Goal: Complete application form: Complete application form

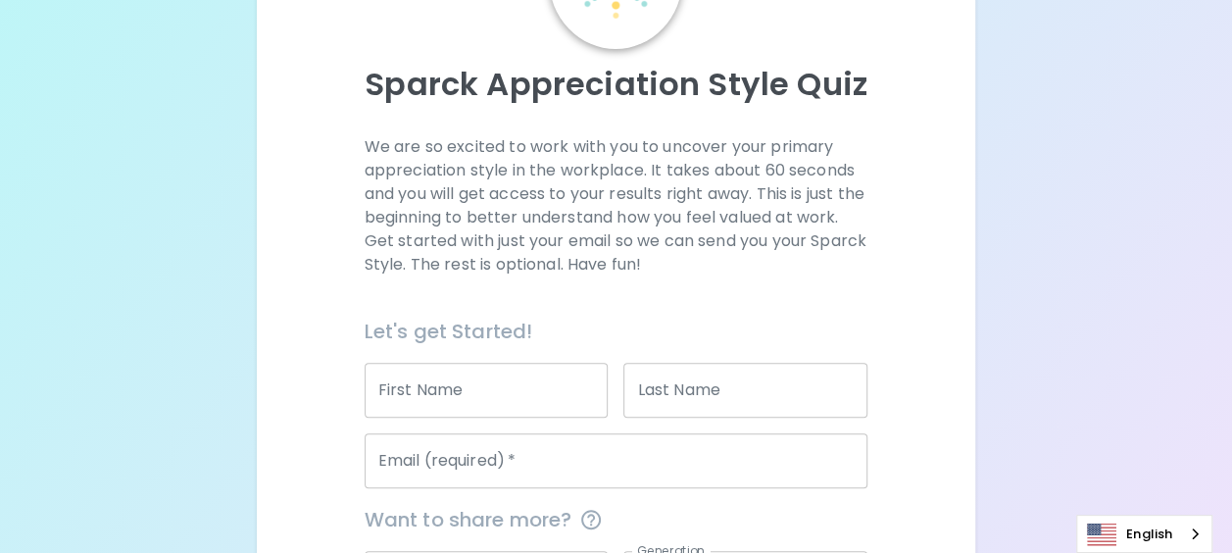
scroll to position [243, 0]
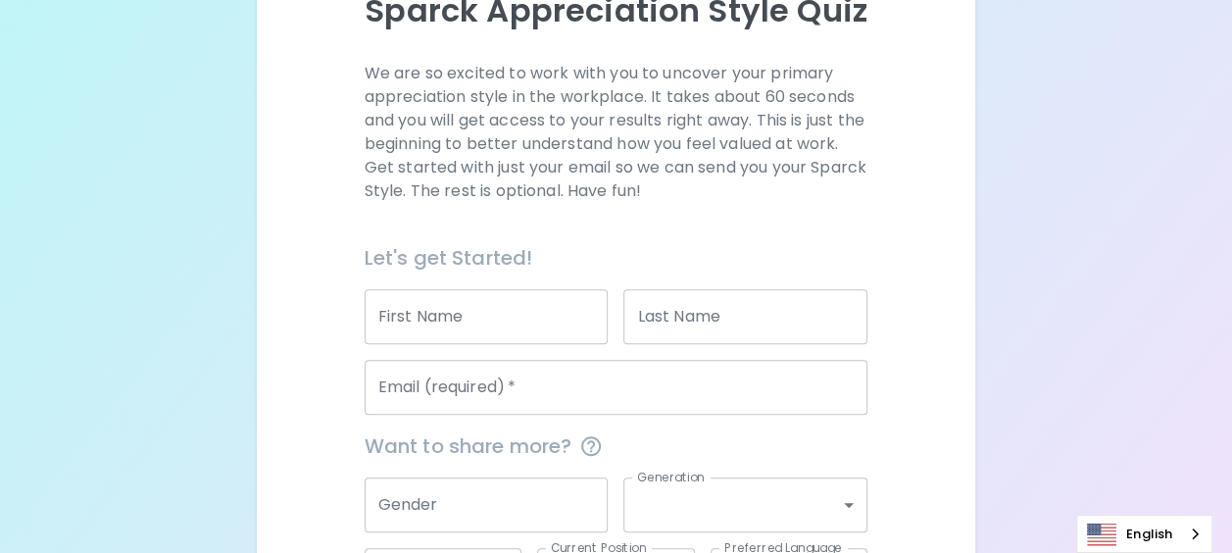
click at [488, 323] on input "First Name" at bounding box center [487, 316] width 244 height 55
type input "[PERSON_NAME]"
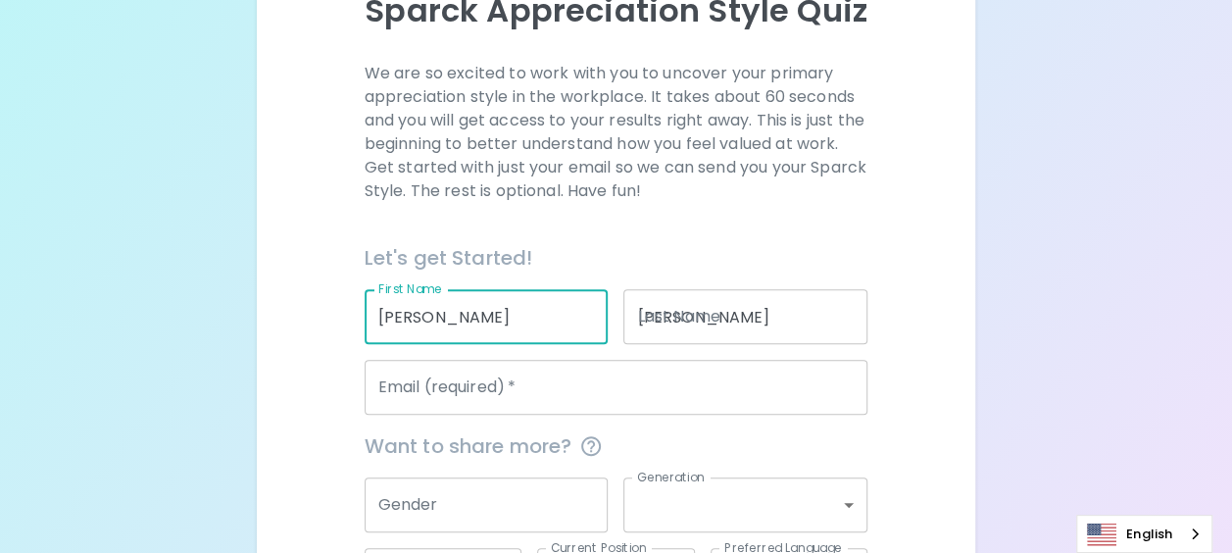
type input "[EMAIL_ADDRESS][DOMAIN_NAME]"
type input "none"
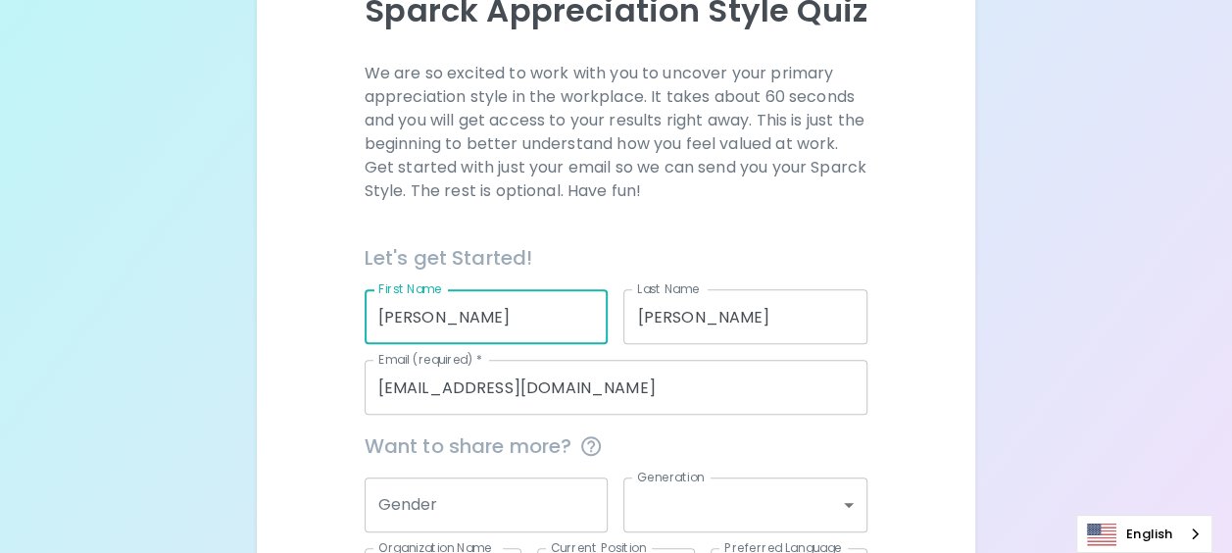
scroll to position [404, 0]
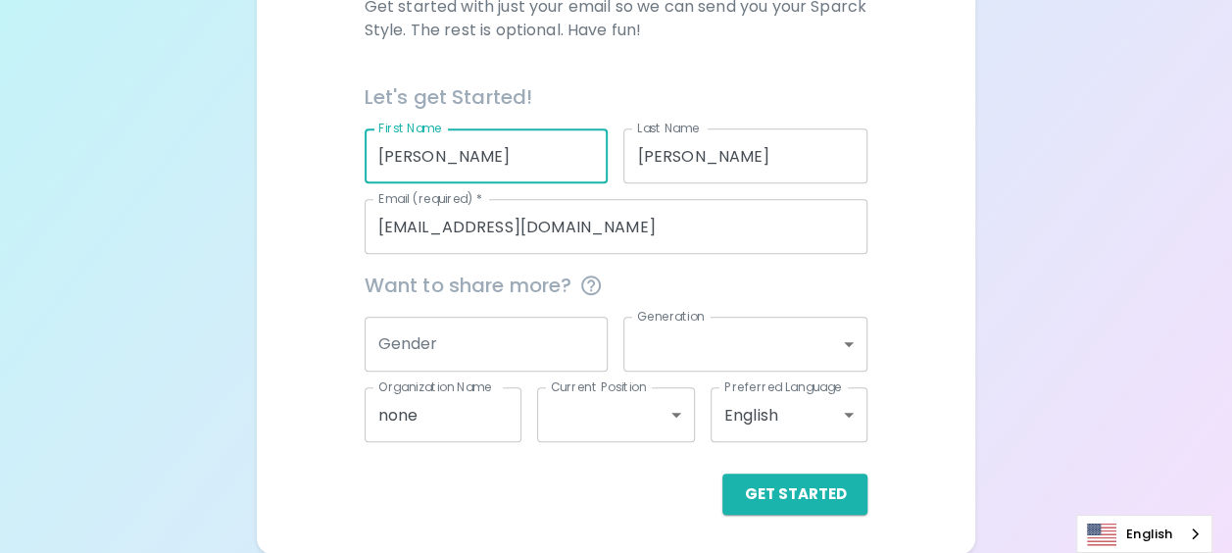
click at [446, 348] on input "Gender" at bounding box center [487, 344] width 244 height 55
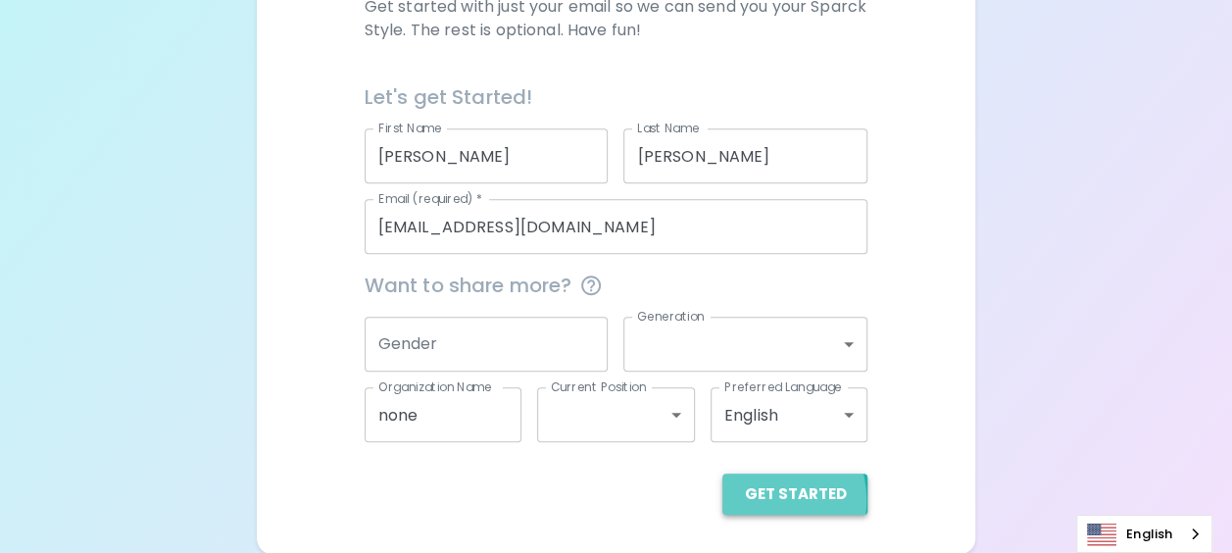
click at [758, 499] on button "Get Started" at bounding box center [794, 493] width 145 height 41
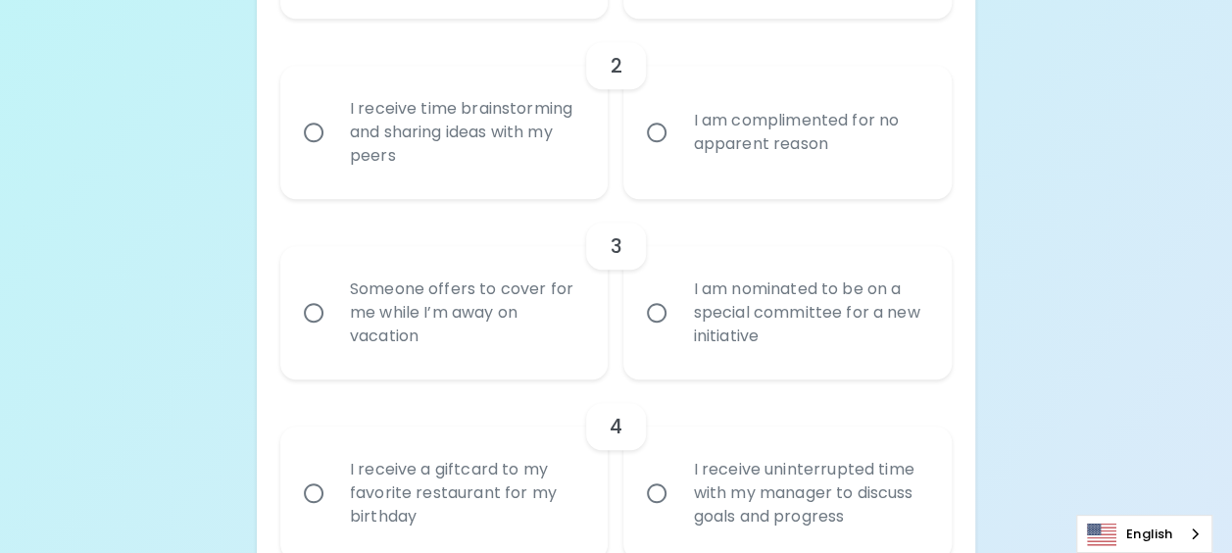
scroll to position [658, 0]
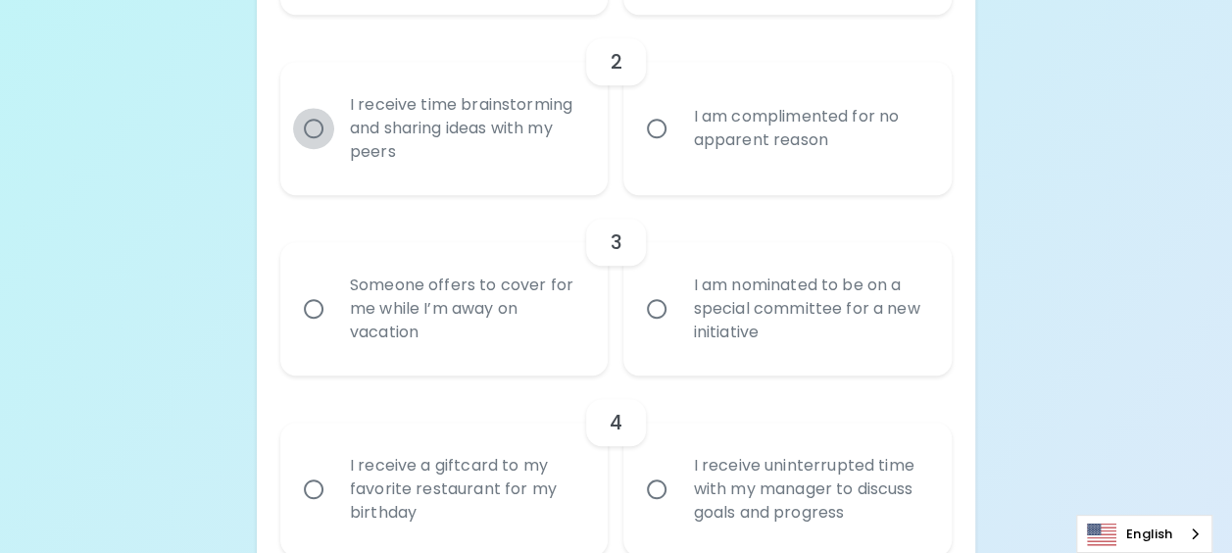
click at [312, 131] on input "I receive time brainstorming and sharing ideas with my peers" at bounding box center [313, 128] width 41 height 41
radio input "true"
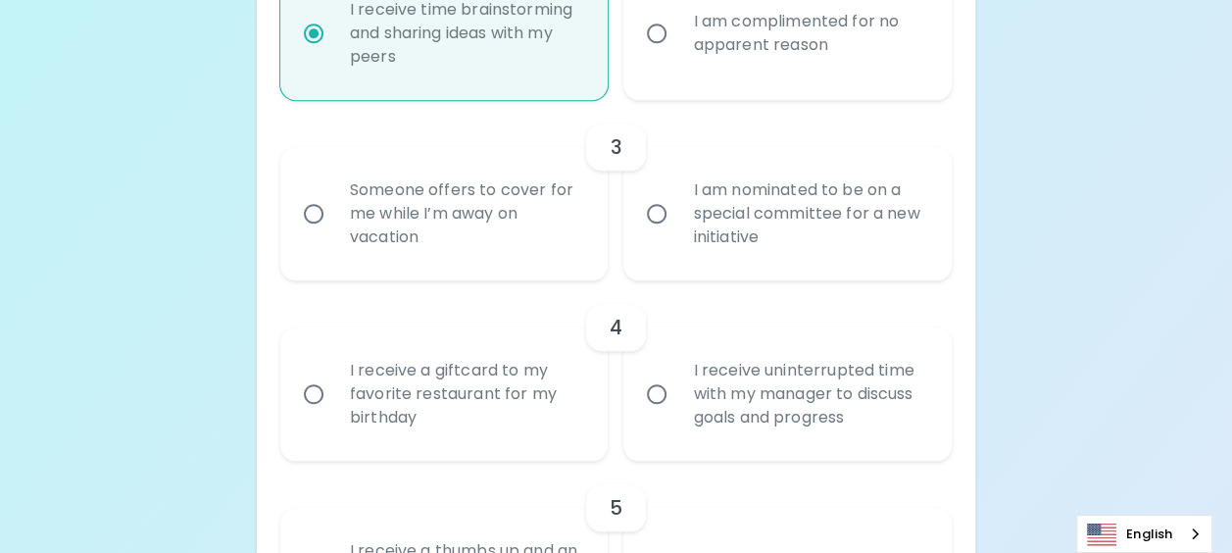
scroll to position [756, 0]
click at [314, 217] on input "Someone offers to cover for me while I’m away on vacation" at bounding box center [313, 210] width 41 height 41
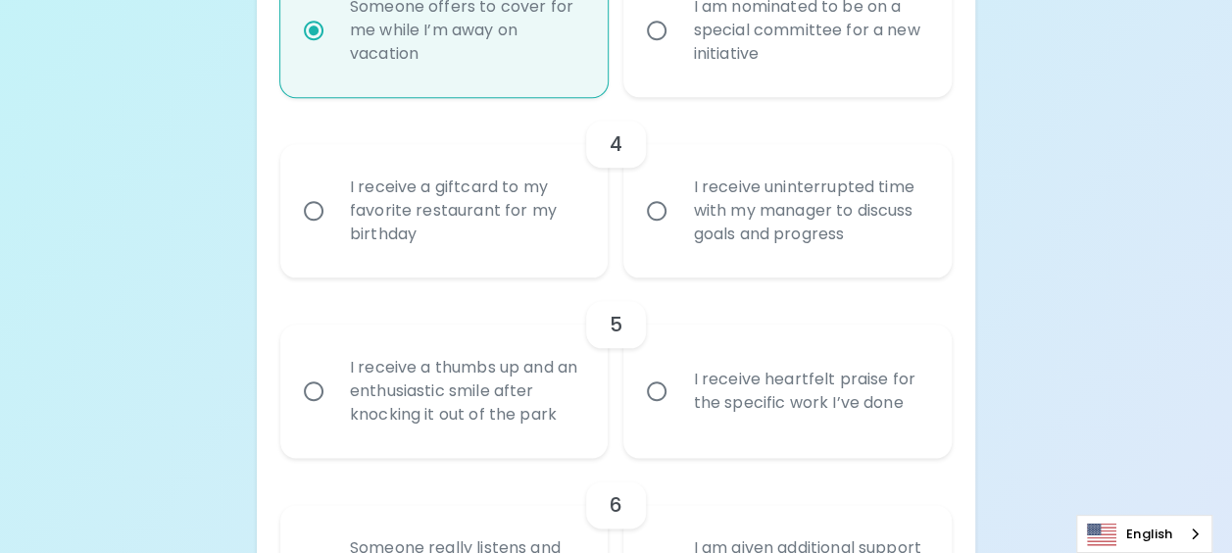
scroll to position [938, 0]
radio input "true"
click at [657, 210] on input "I receive uninterrupted time with my manager to discuss goals and progress" at bounding box center [656, 209] width 41 height 41
radio input "false"
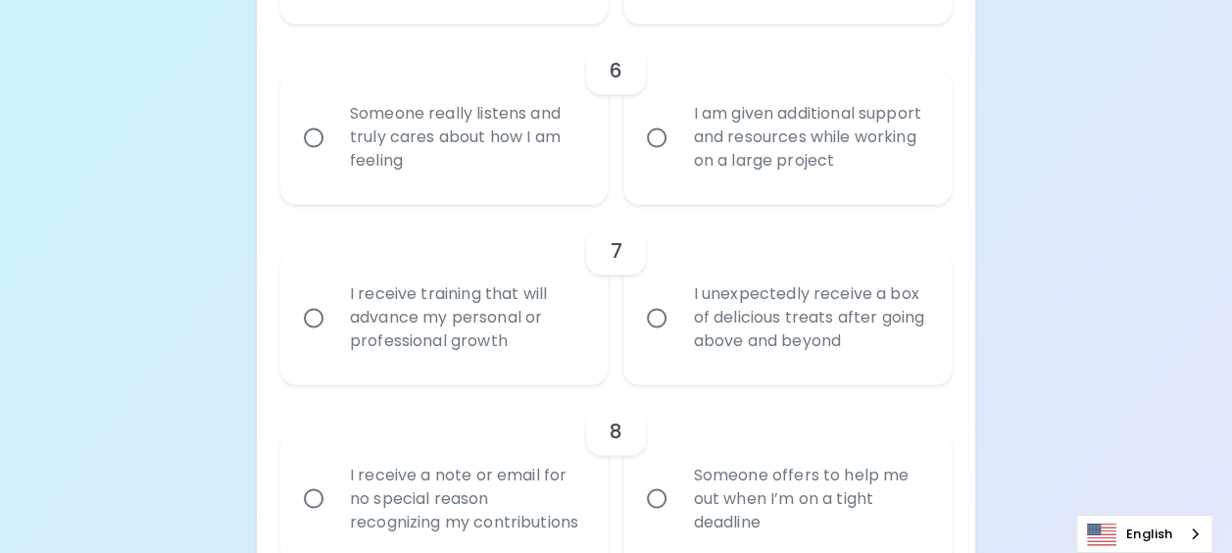
scroll to position [1372, 0]
radio input "true"
click at [317, 136] on input "Someone really listens and truly cares about how I am feeling" at bounding box center [313, 136] width 41 height 41
radio input "false"
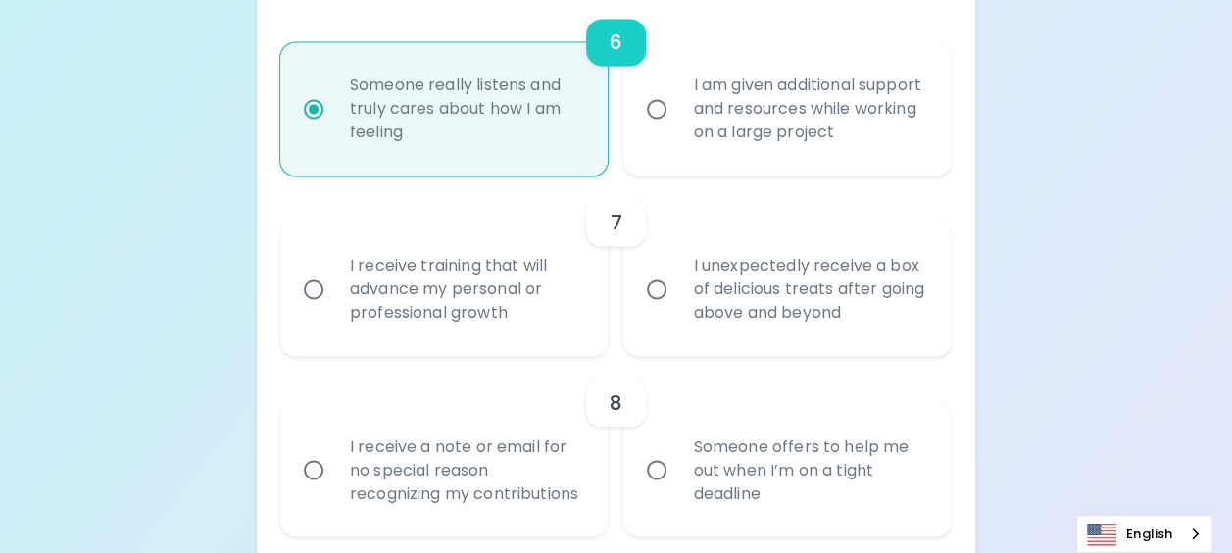
scroll to position [1397, 0]
radio input "true"
click at [657, 111] on input "I am given additional support and resources while working on a large project" at bounding box center [656, 110] width 41 height 41
radio input "false"
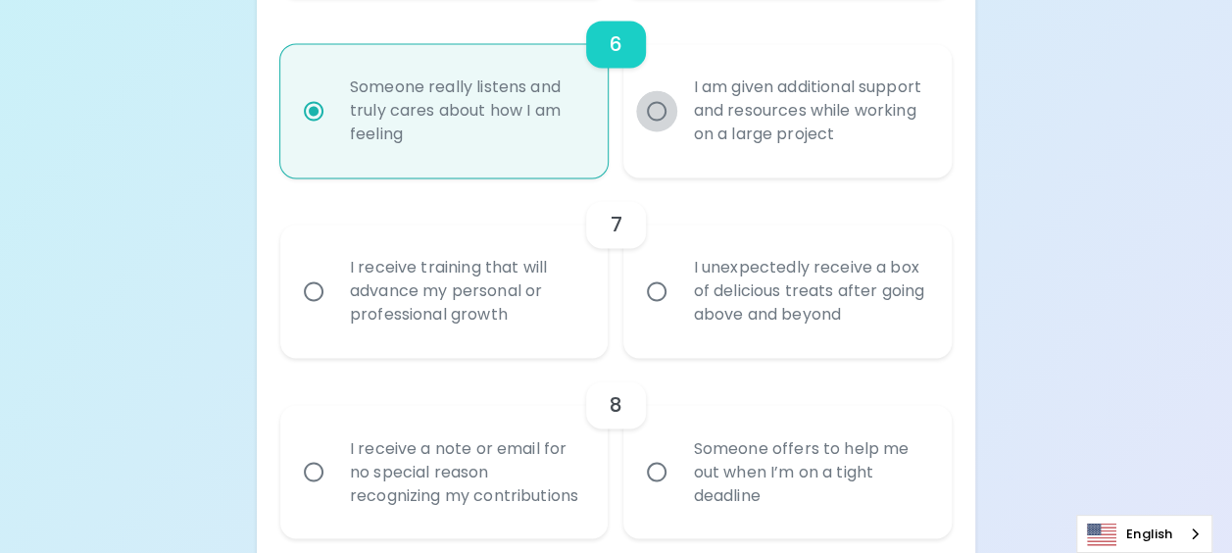
radio input "true"
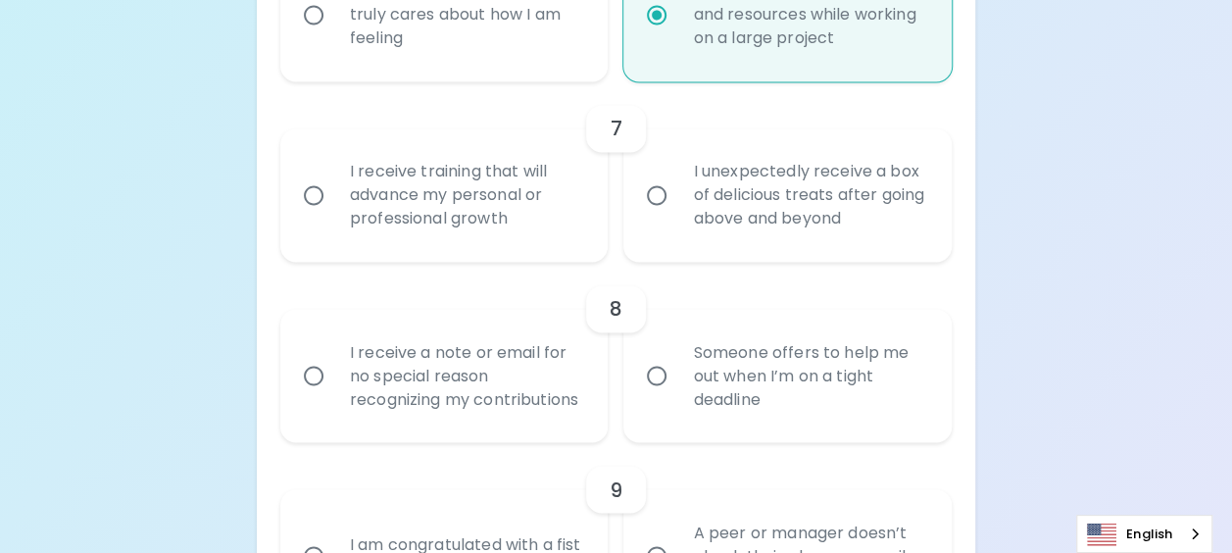
scroll to position [1495, 0]
radio input "true"
click at [314, 192] on input "I receive training that will advance my personal or professional growth" at bounding box center [313, 192] width 41 height 41
radio input "false"
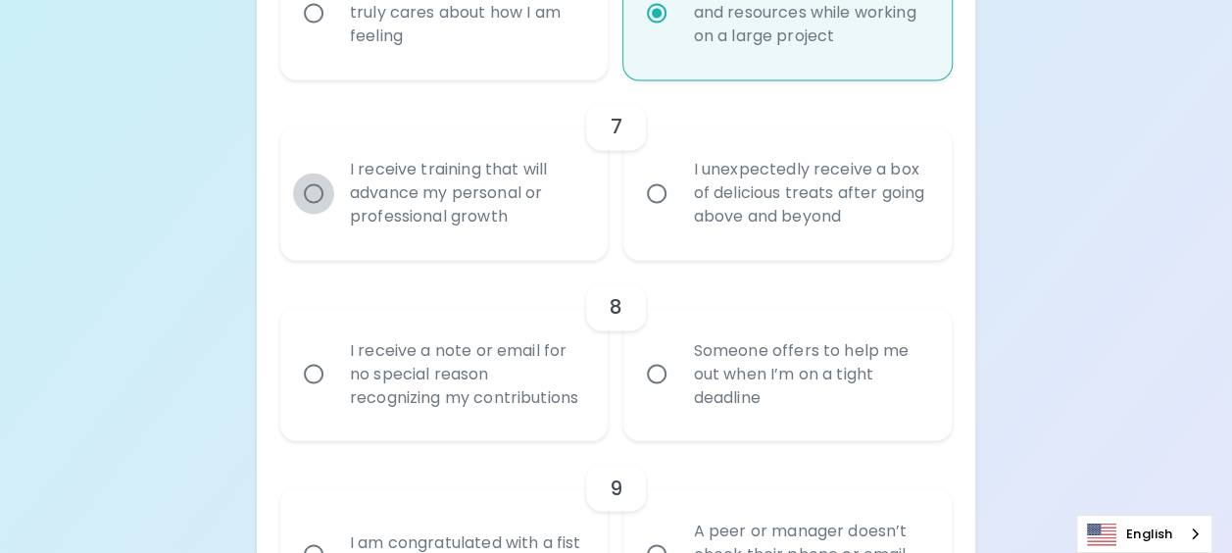
radio input "false"
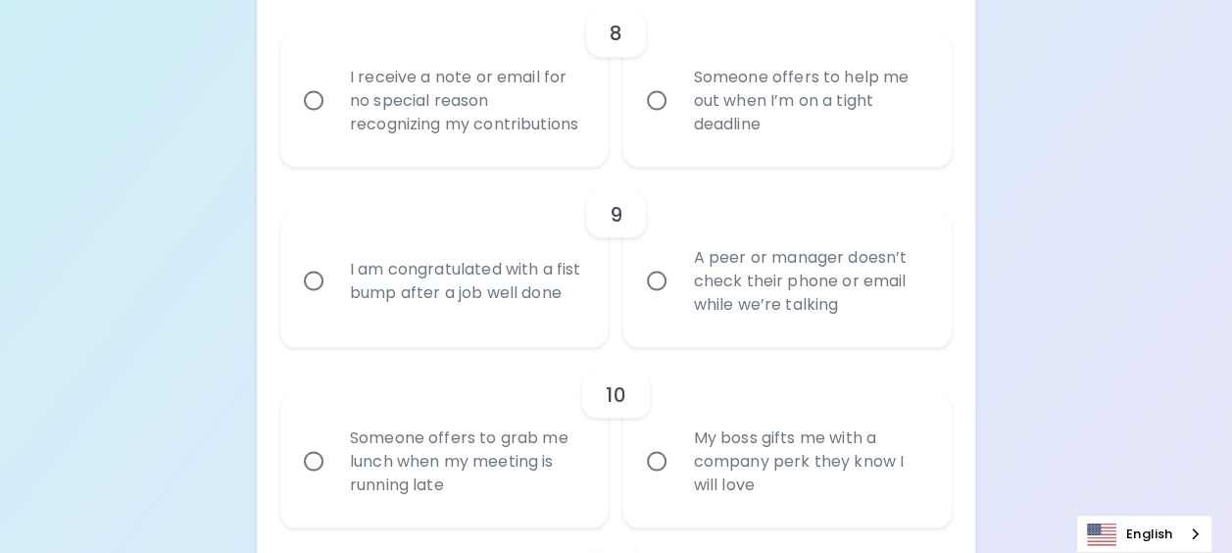
scroll to position [1770, 0]
radio input "true"
click at [663, 106] on input "Someone offers to help me out when I’m on a tight deadline" at bounding box center [656, 98] width 41 height 41
radio input "false"
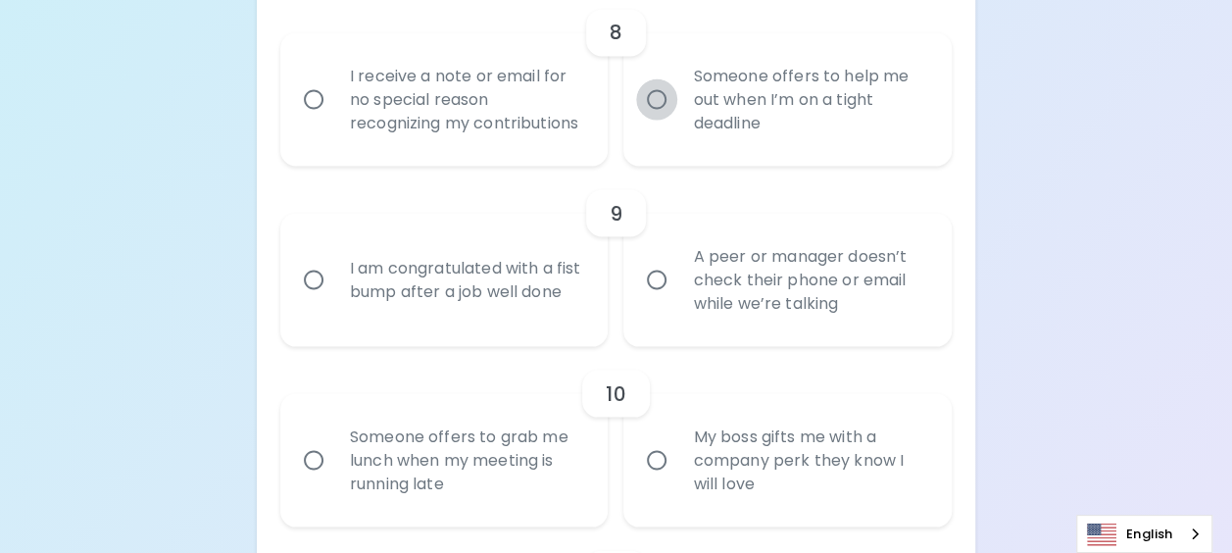
radio input "false"
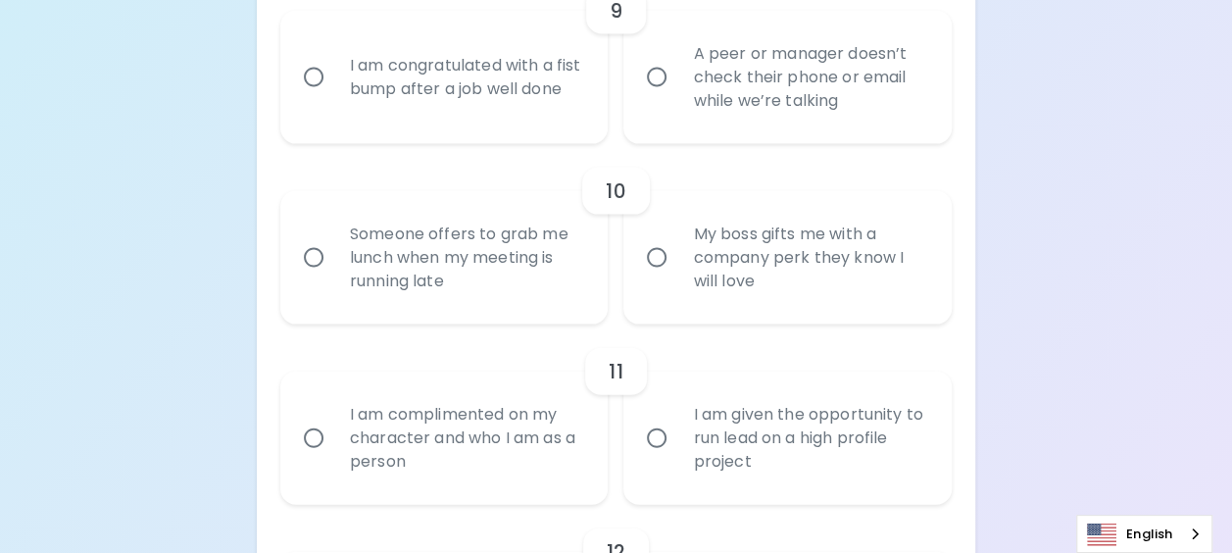
scroll to position [1972, 0]
radio input "true"
click at [656, 96] on input "A peer or manager doesn’t check their phone or email while we’re talking" at bounding box center [656, 77] width 41 height 41
radio input "false"
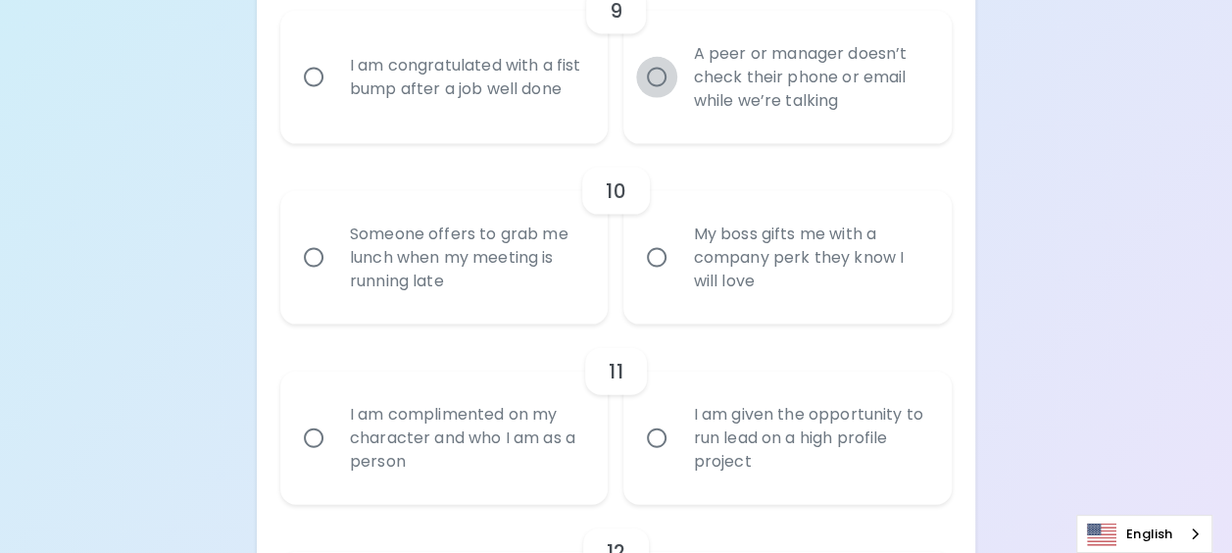
radio input "false"
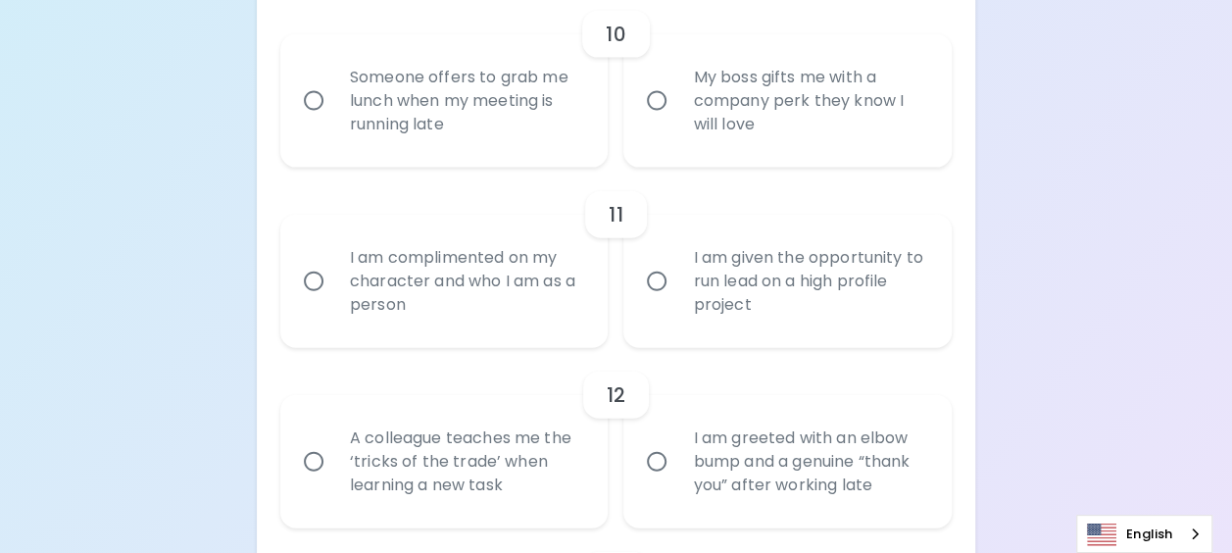
scroll to position [2154, 0]
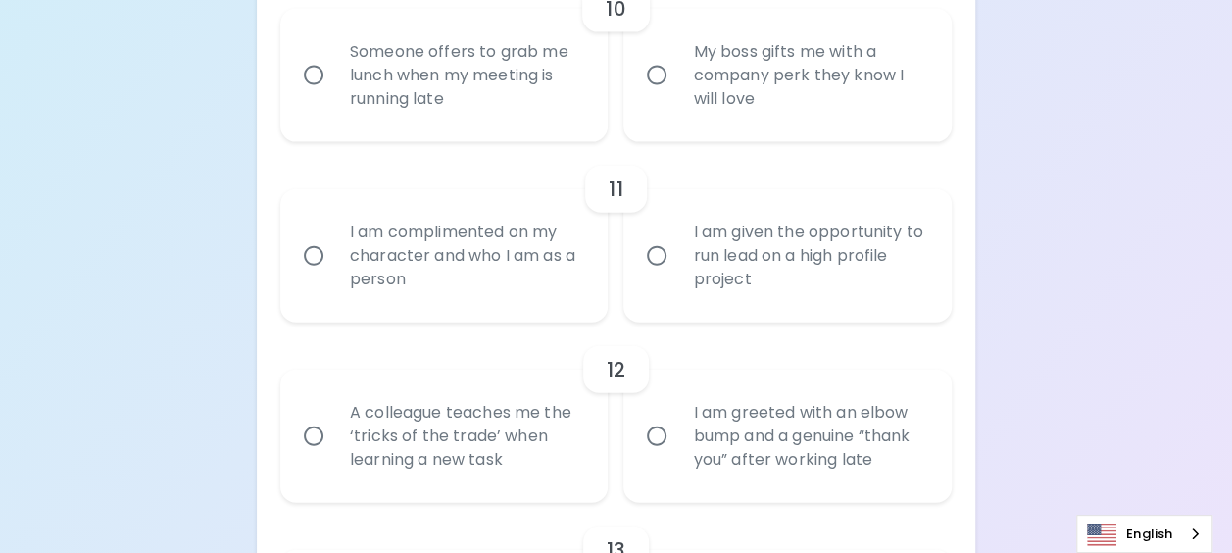
radio input "true"
click at [313, 96] on input "Someone offers to grab me lunch when my meeting is running late" at bounding box center [313, 75] width 41 height 41
radio input "false"
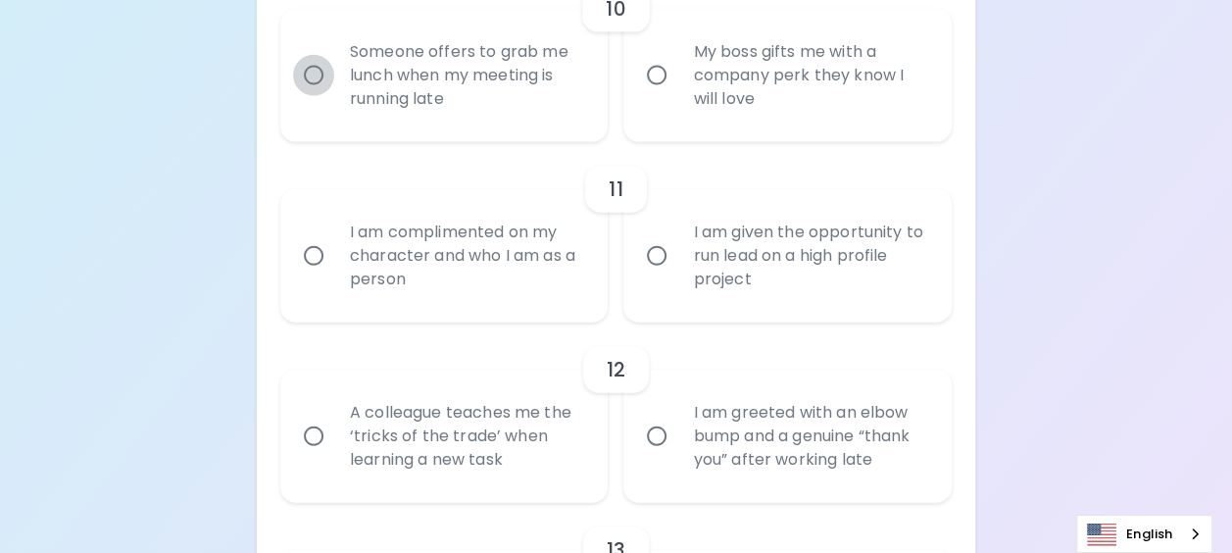
radio input "false"
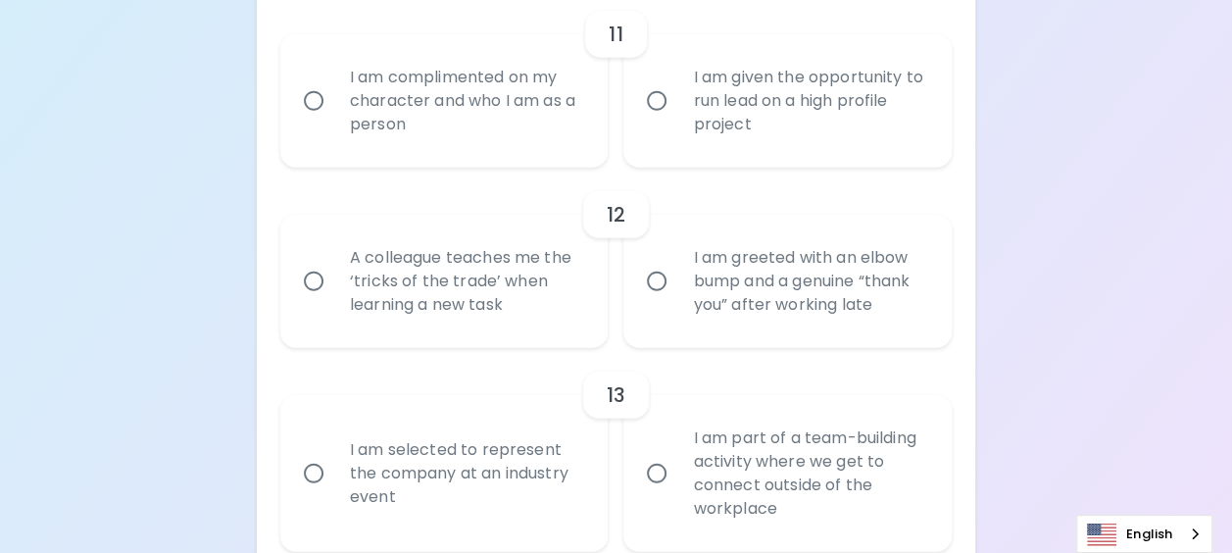
scroll to position [2311, 0]
radio input "true"
click at [314, 120] on input "I am complimented on my character and who I am as a person" at bounding box center [313, 98] width 41 height 41
radio input "false"
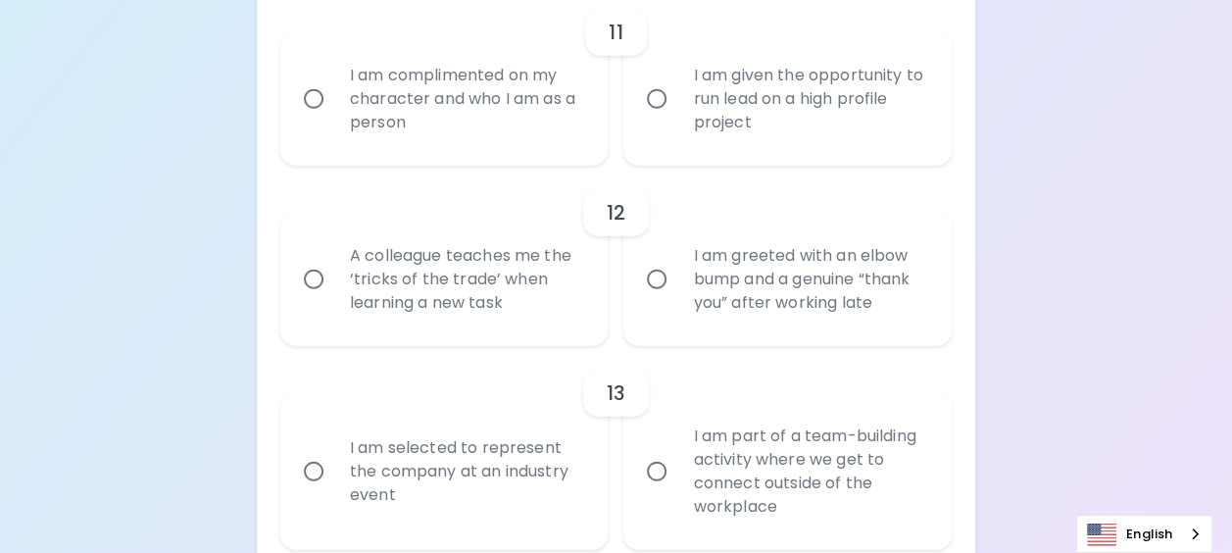
radio input "false"
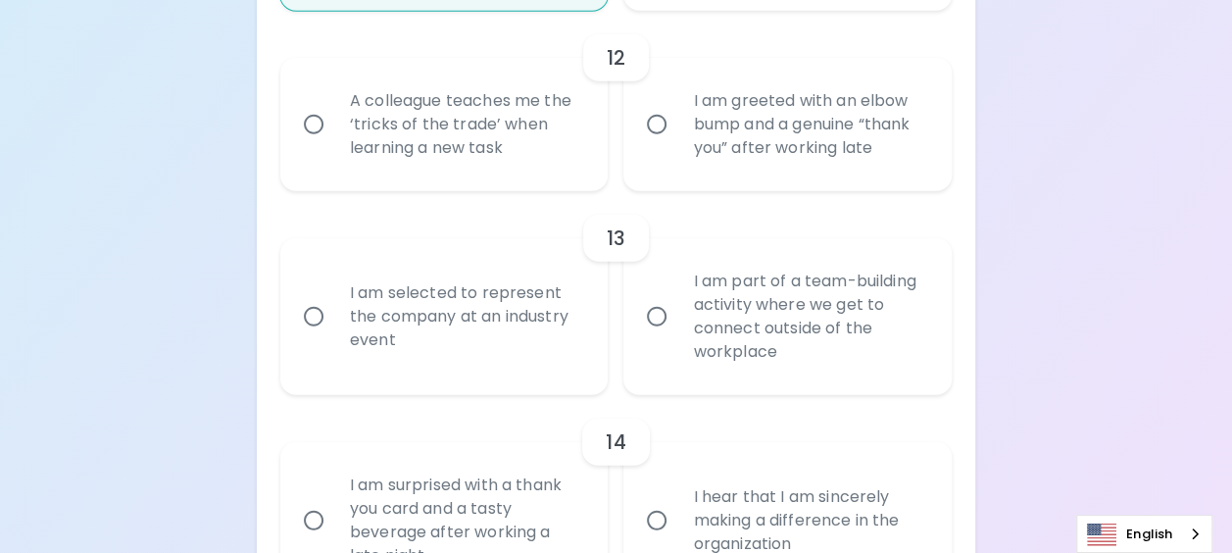
scroll to position [2467, 0]
radio input "true"
click at [314, 143] on input "A colleague teaches me the ‘tricks of the trade’ when learning a new task" at bounding box center [313, 122] width 41 height 41
radio input "false"
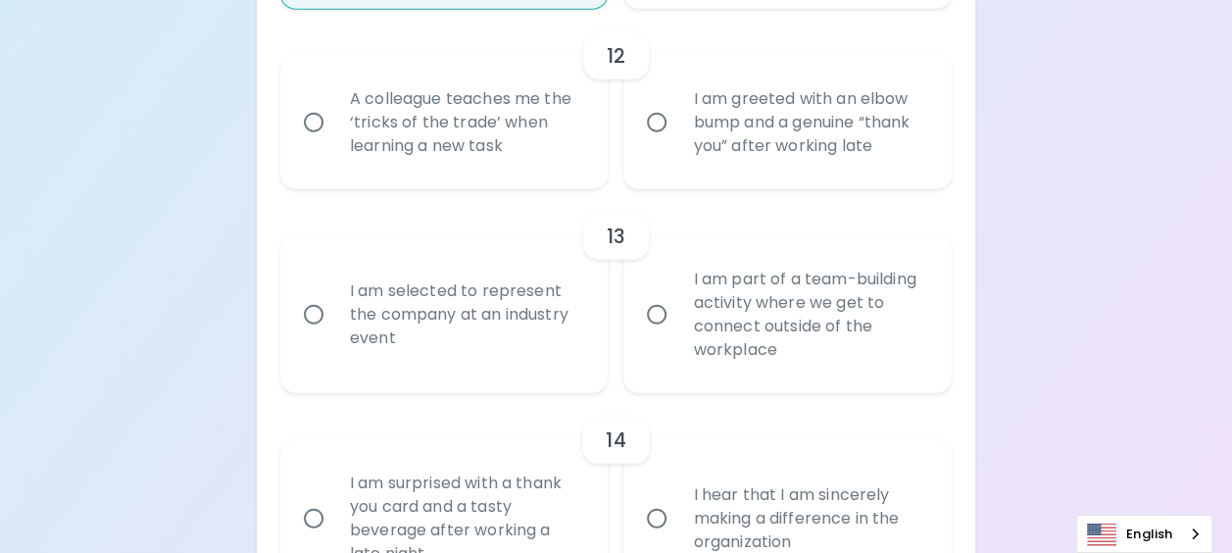
radio input "false"
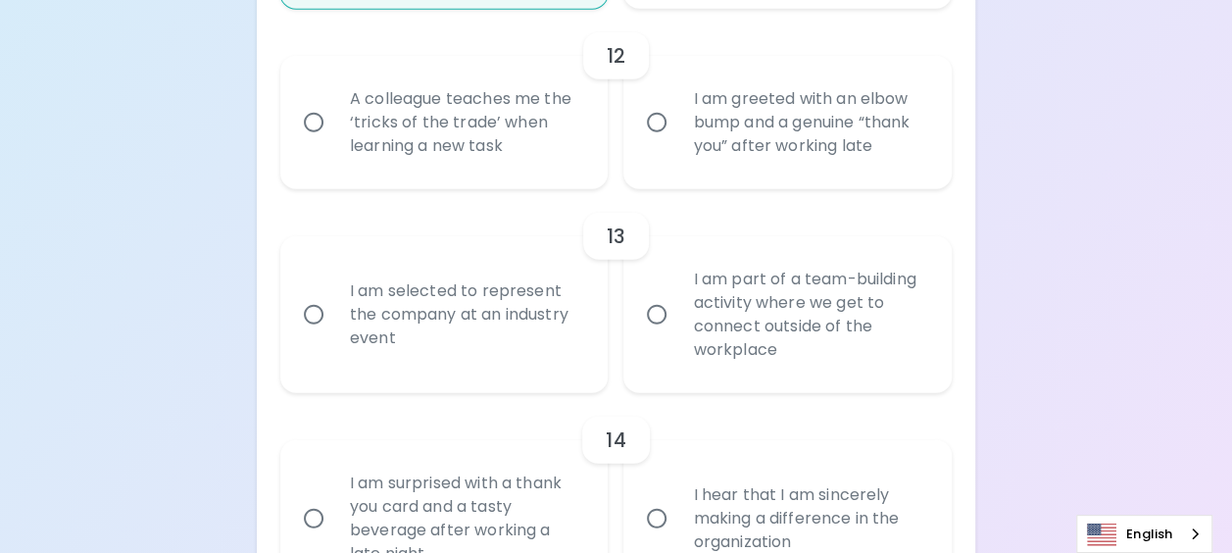
radio input "false"
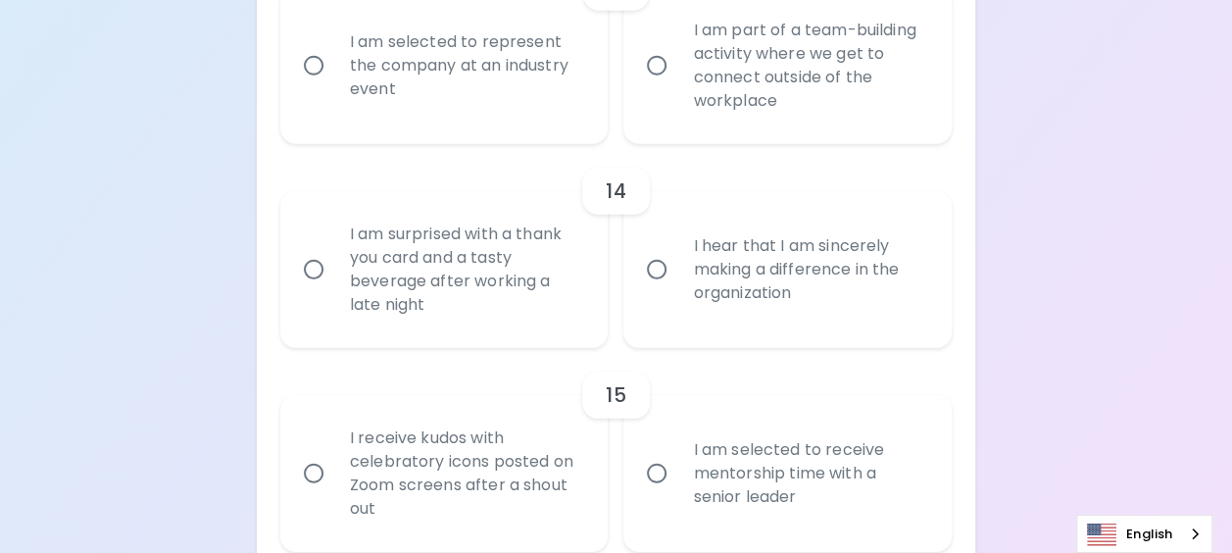
scroll to position [2718, 0]
radio input "true"
click at [657, 84] on input "I am part of a team-building activity where we get to connect outside of the wo…" at bounding box center [656, 63] width 41 height 41
radio input "false"
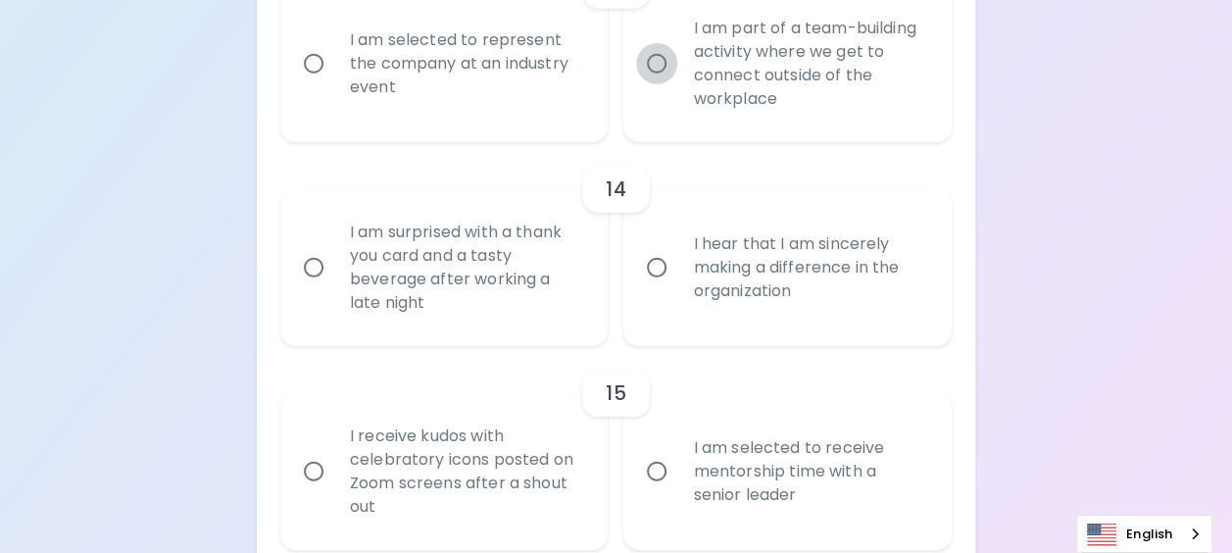
radio input "false"
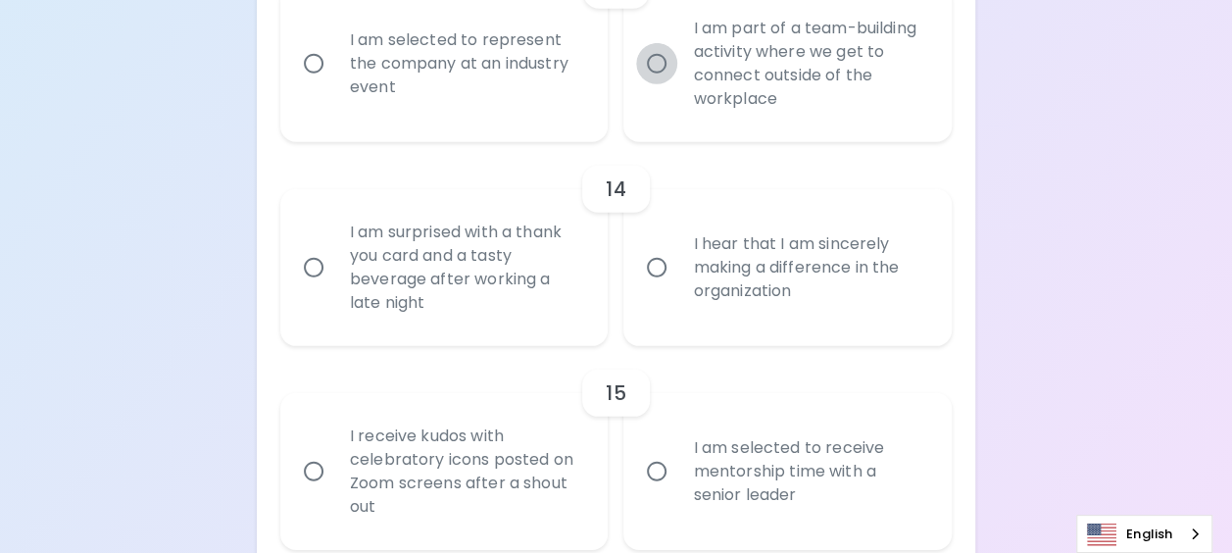
radio input "false"
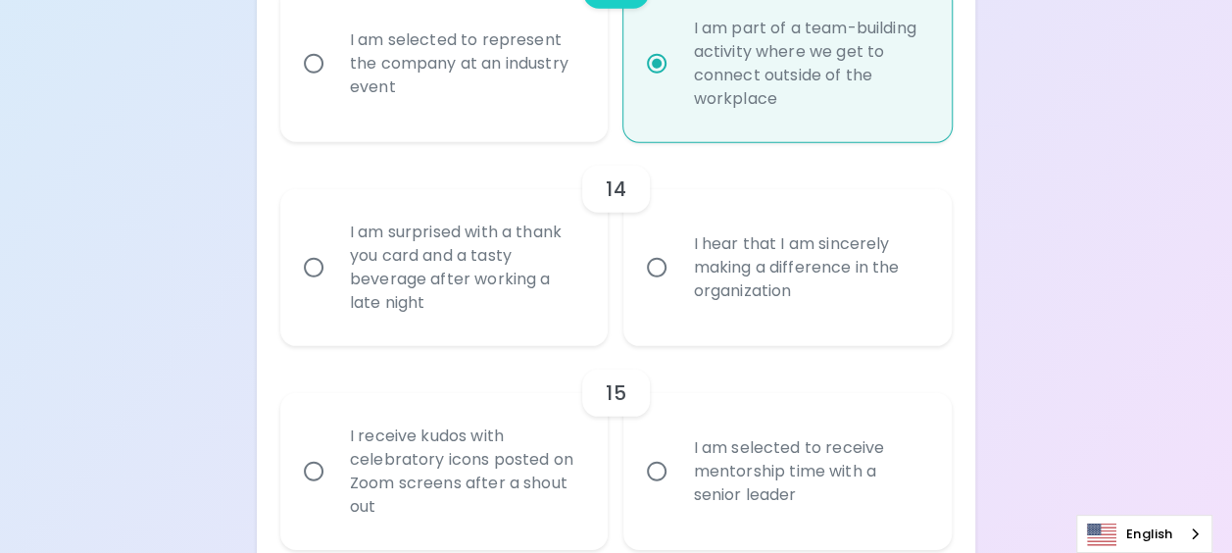
scroll to position [2834, 0]
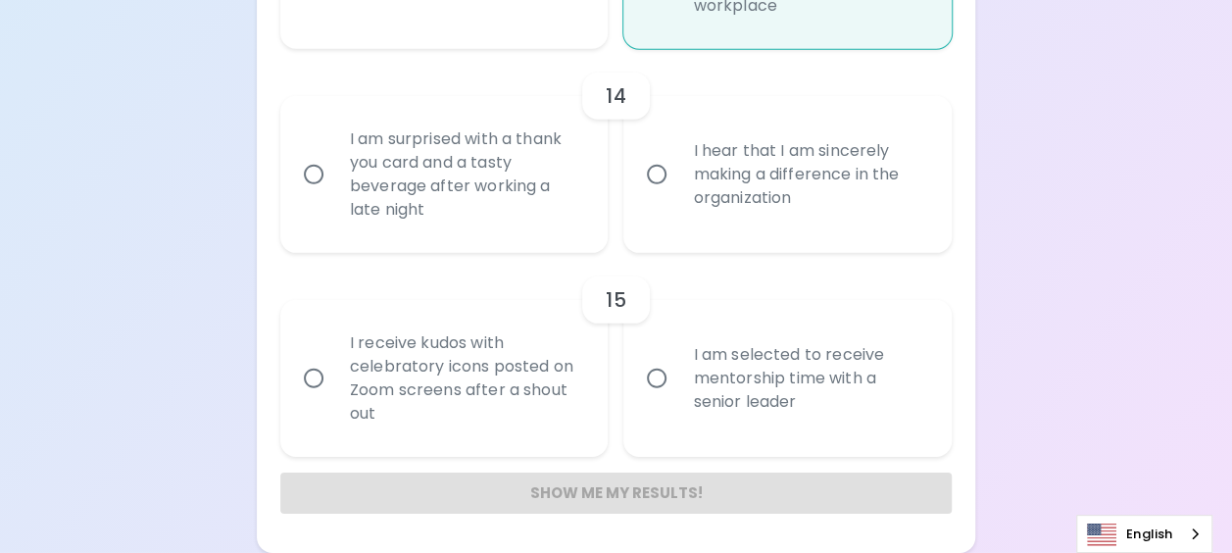
radio input "true"
click at [656, 173] on input "I hear that I am sincerely making a difference in the organization" at bounding box center [656, 174] width 41 height 41
radio input "false"
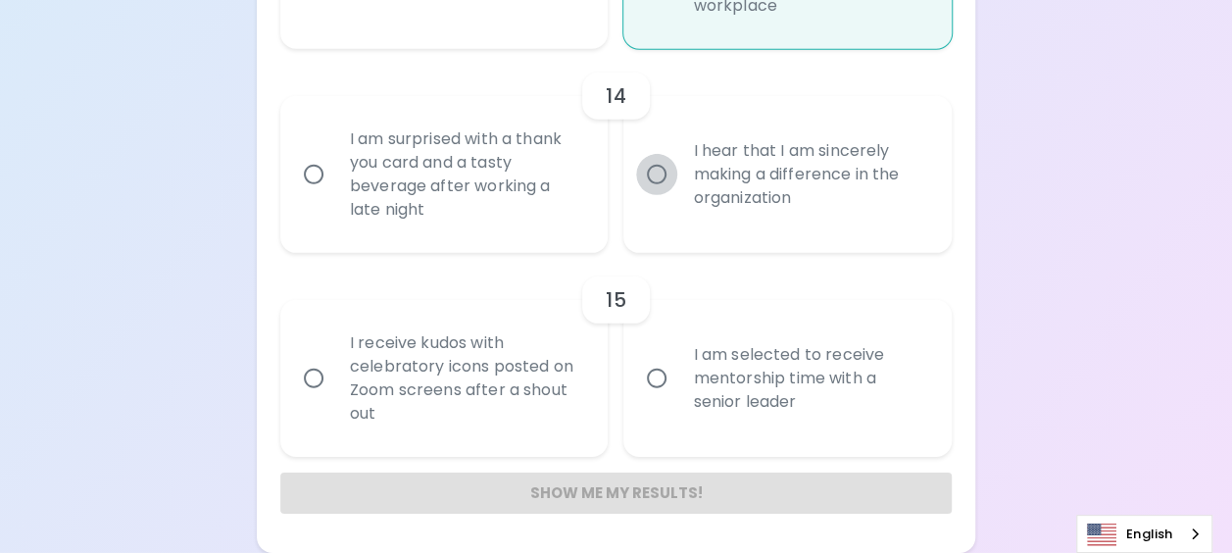
radio input "false"
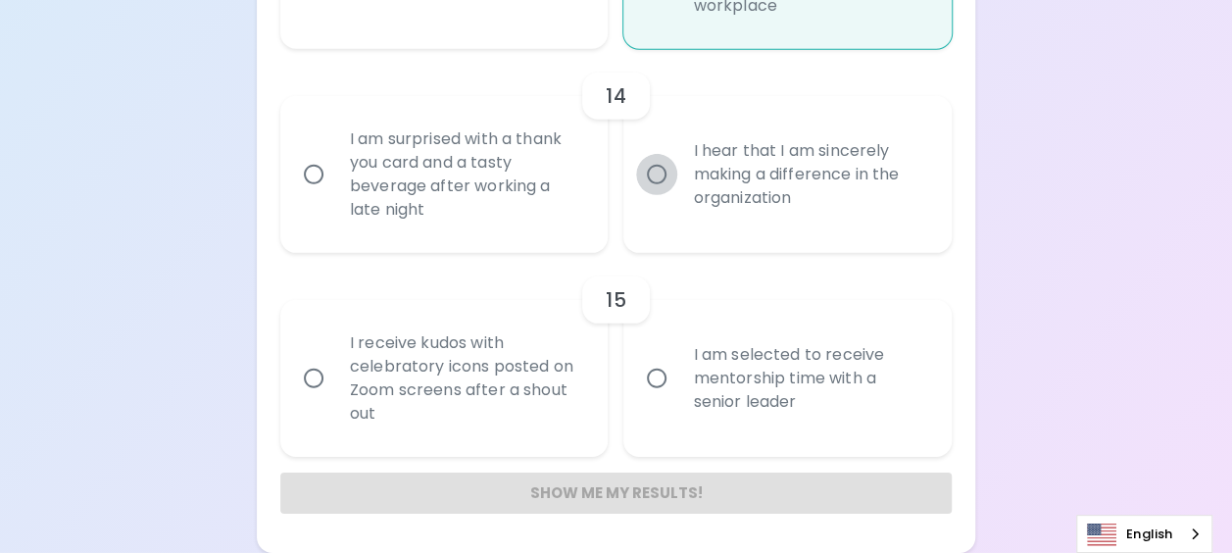
radio input "false"
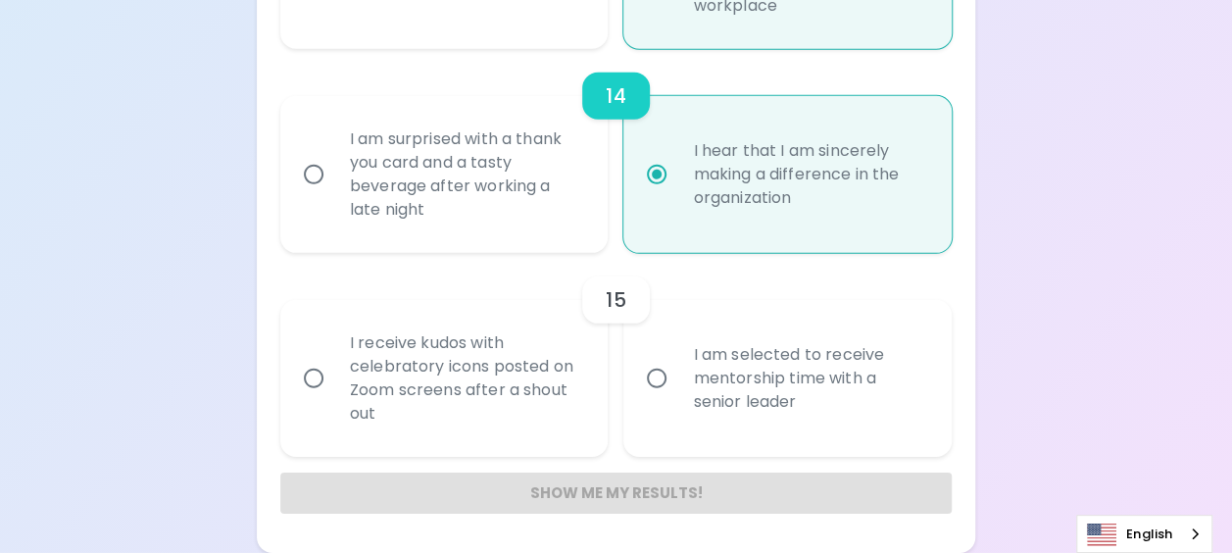
radio input "true"
click at [658, 382] on input "I am selected to receive mentorship time with a senior leader" at bounding box center [656, 378] width 41 height 41
radio input "false"
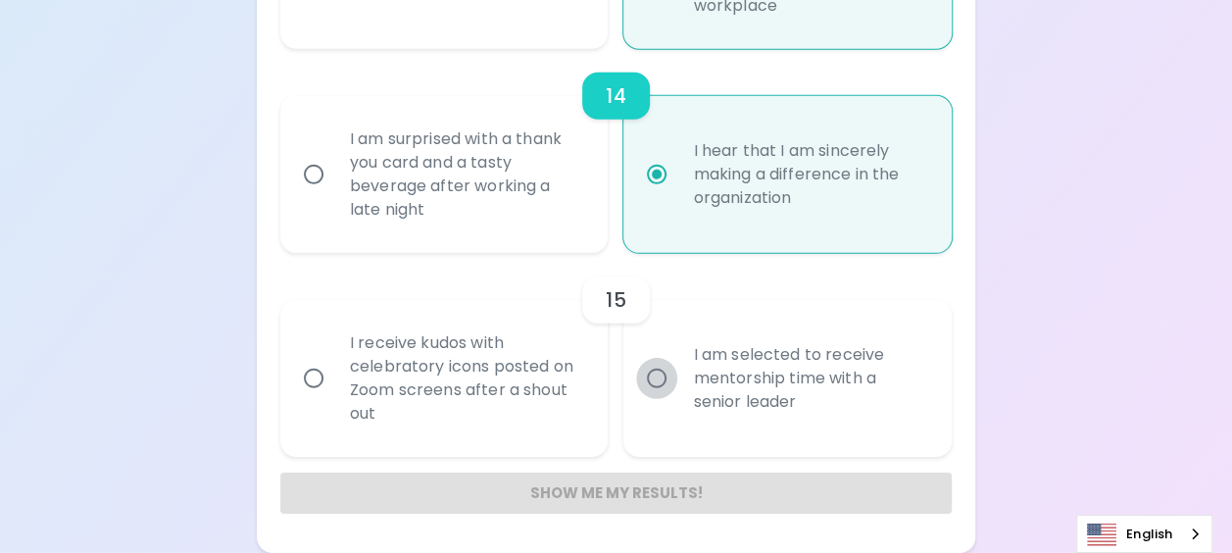
radio input "false"
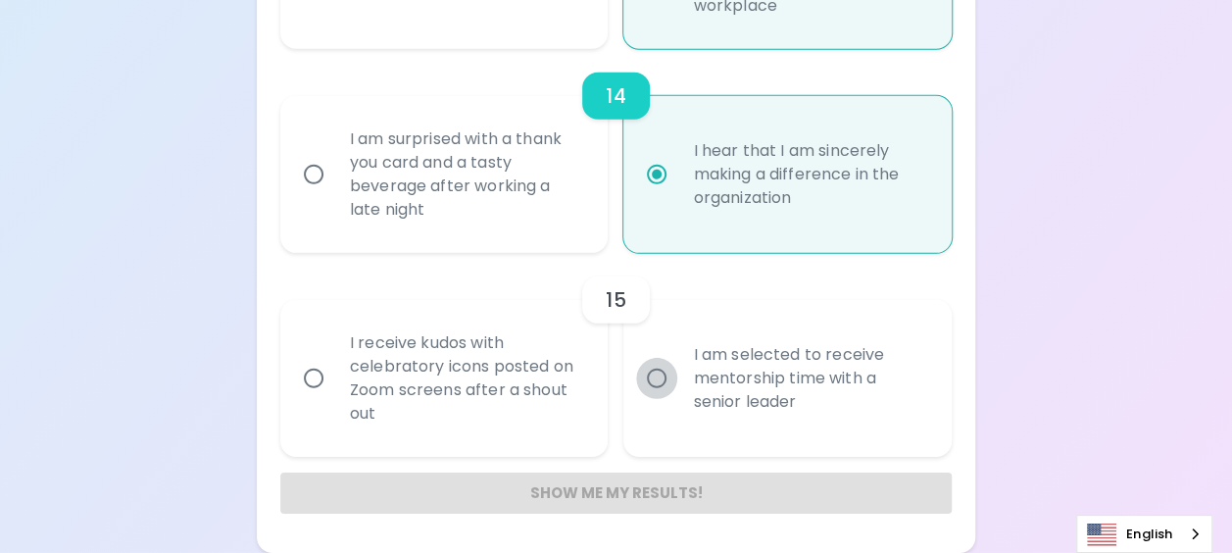
radio input "false"
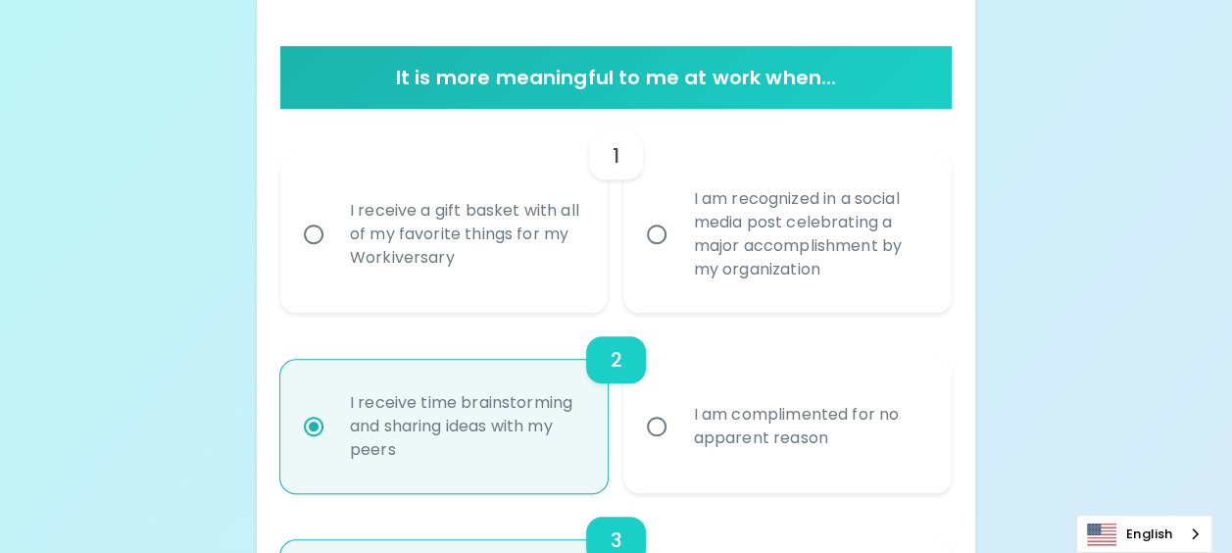
scroll to position [361, 0]
radio input "true"
click at [310, 241] on input "I receive a gift basket with all of my favorite things for my Workiversary" at bounding box center [313, 234] width 41 height 41
radio input "false"
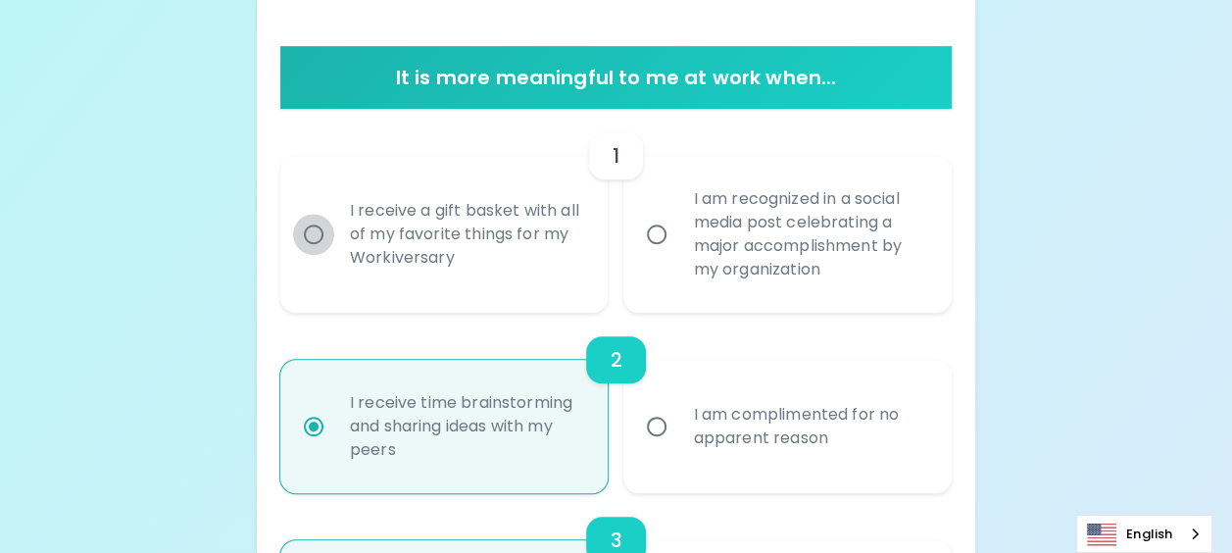
radio input "false"
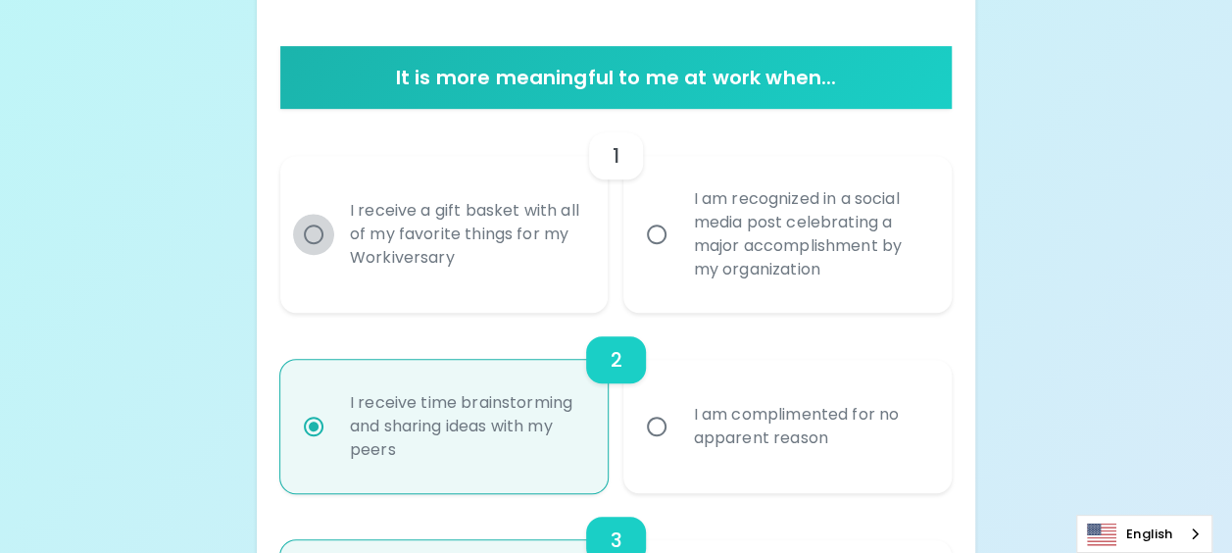
radio input "false"
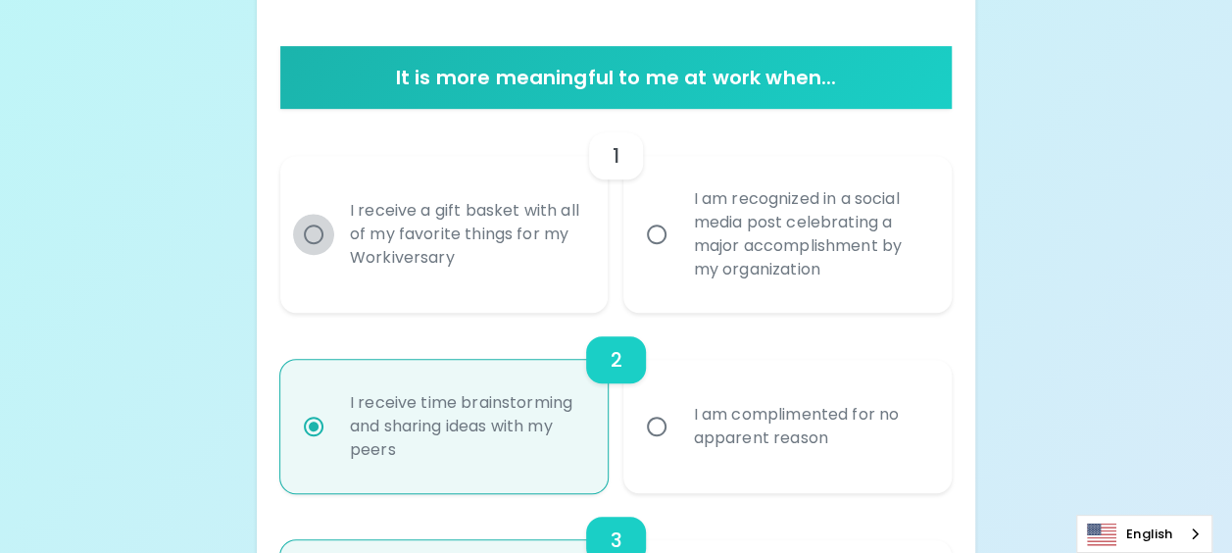
radio input "false"
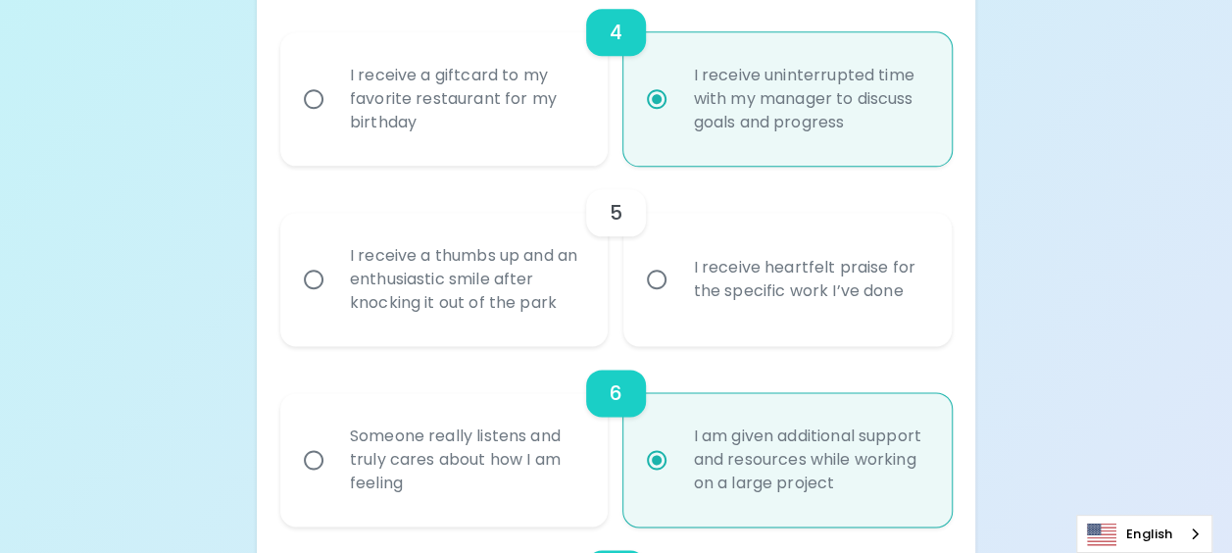
scroll to position [1062, 0]
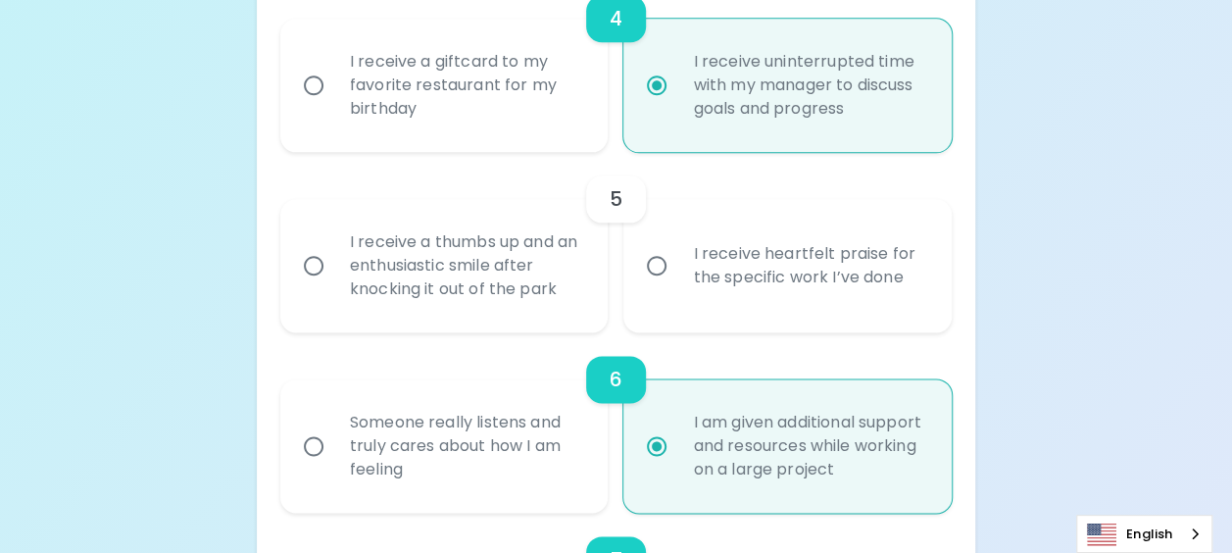
radio input "true"
click at [655, 268] on input "I receive heartfelt praise for the specific work I’ve done" at bounding box center [656, 265] width 41 height 41
radio input "false"
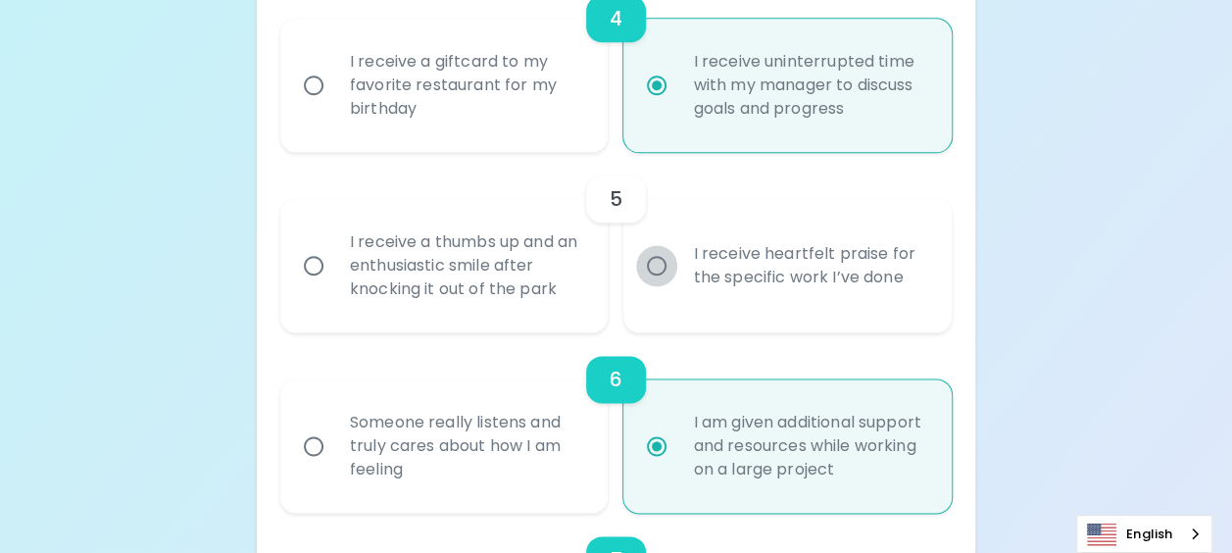
radio input "false"
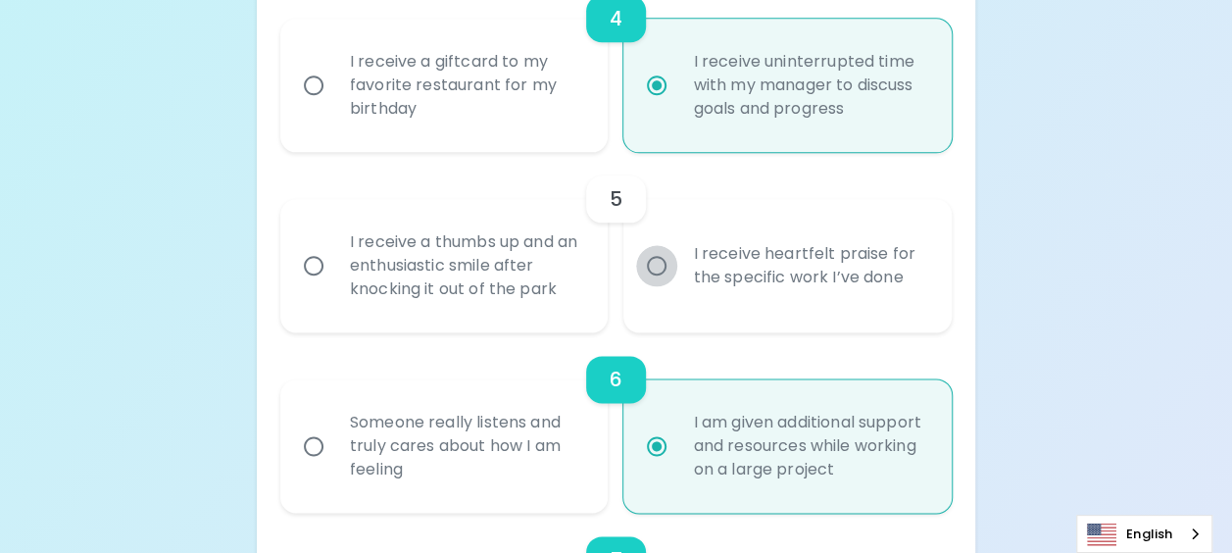
radio input "false"
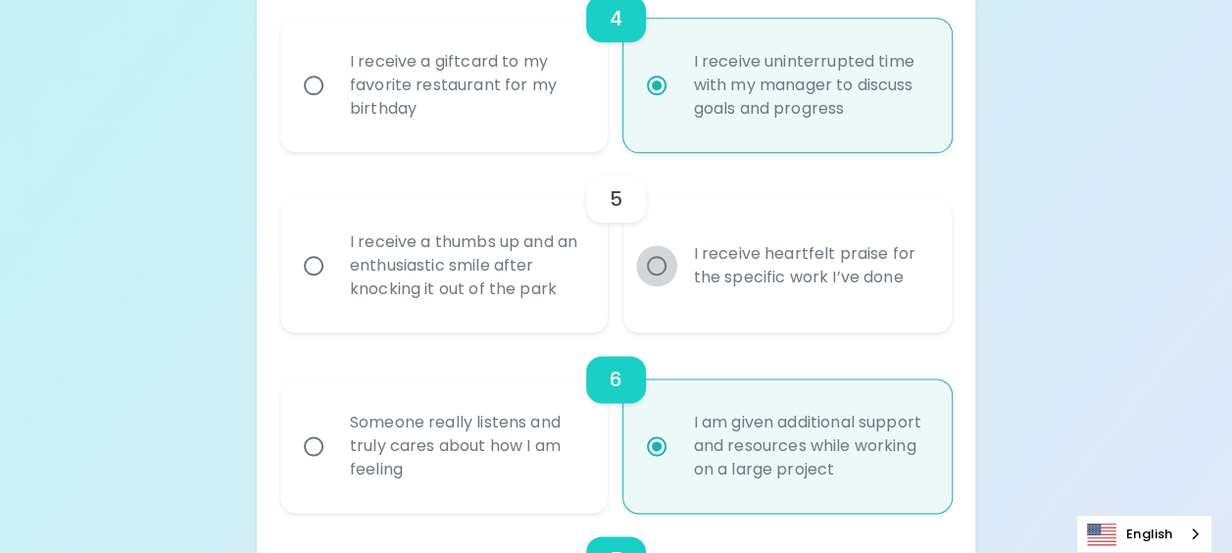
radio input "true"
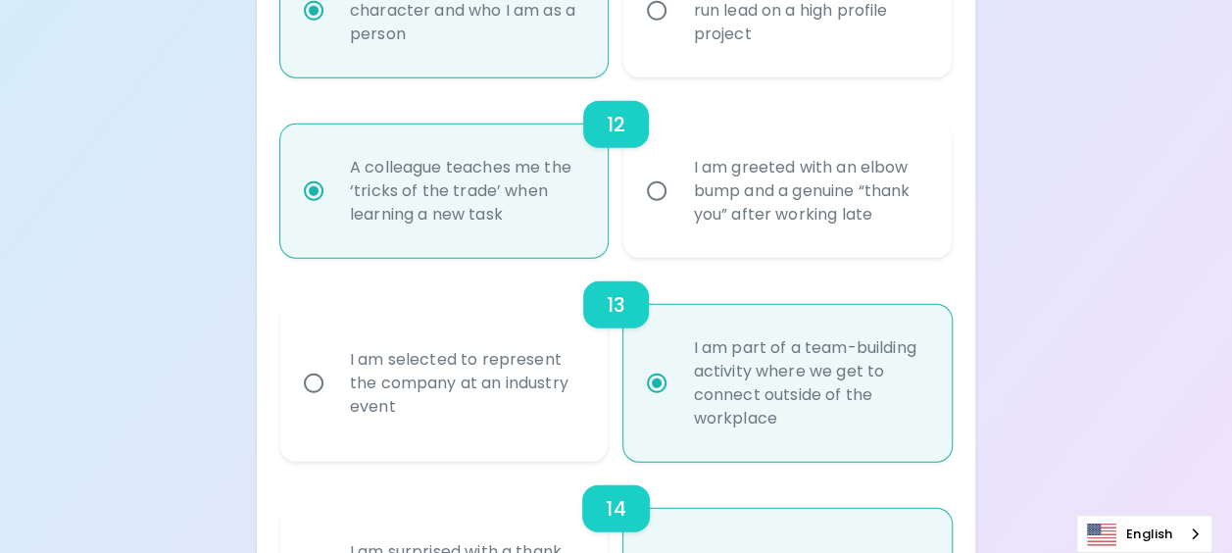
scroll to position [2834, 0]
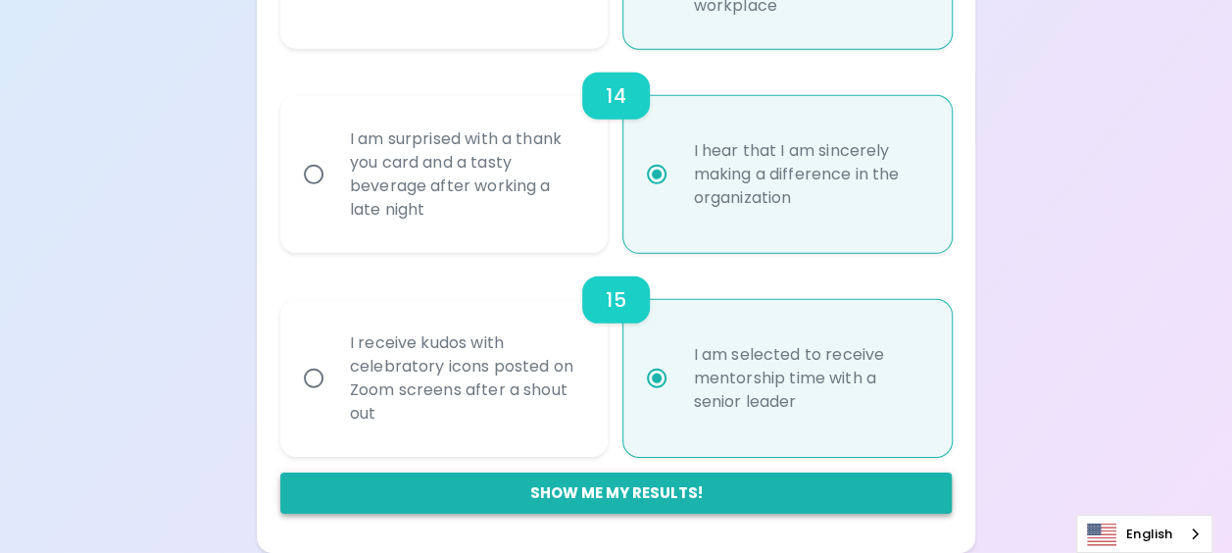
radio input "true"
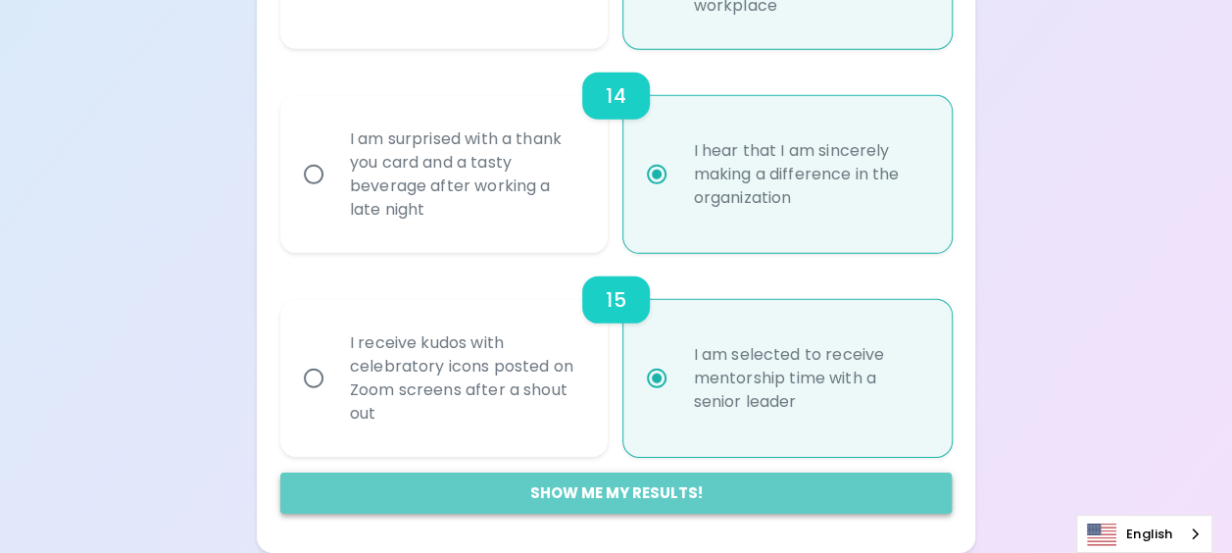
click at [576, 482] on button "Show me my results!" at bounding box center [615, 492] width 671 height 41
radio input "false"
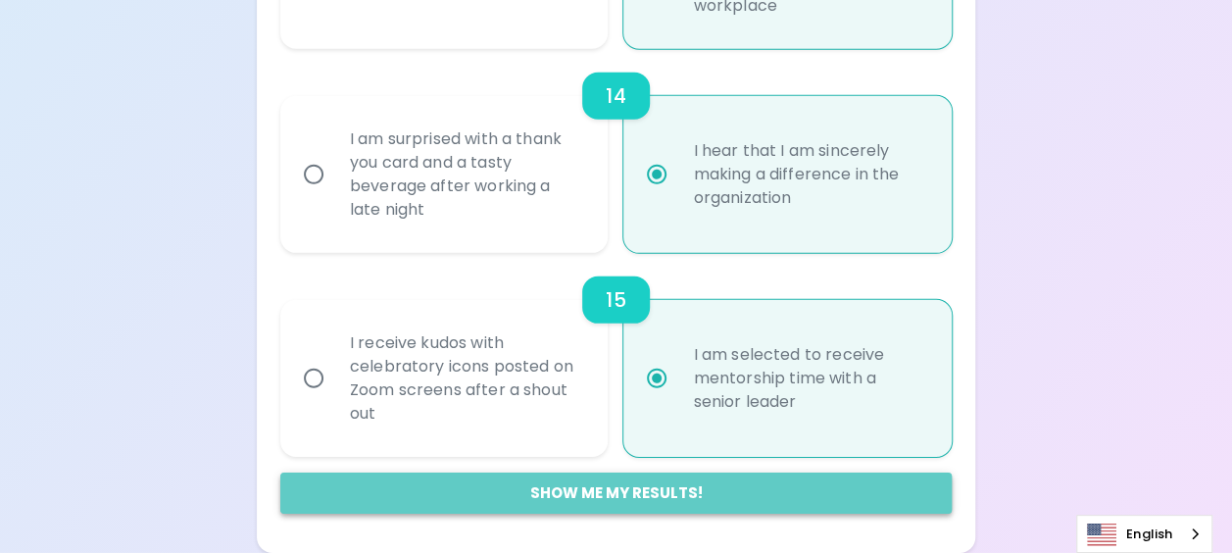
radio input "false"
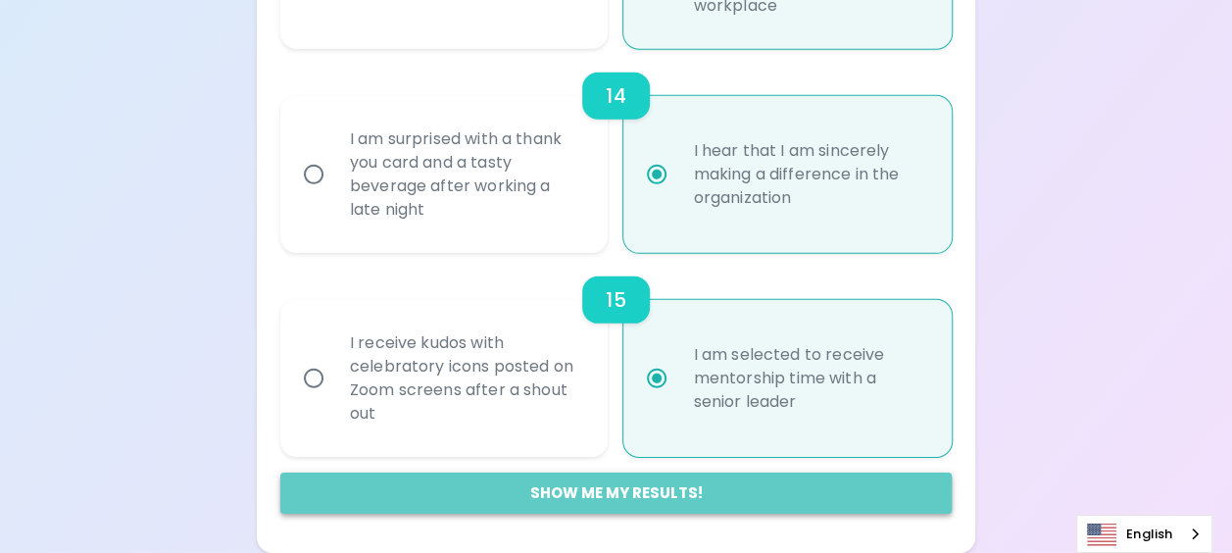
radio input "false"
radio input "true"
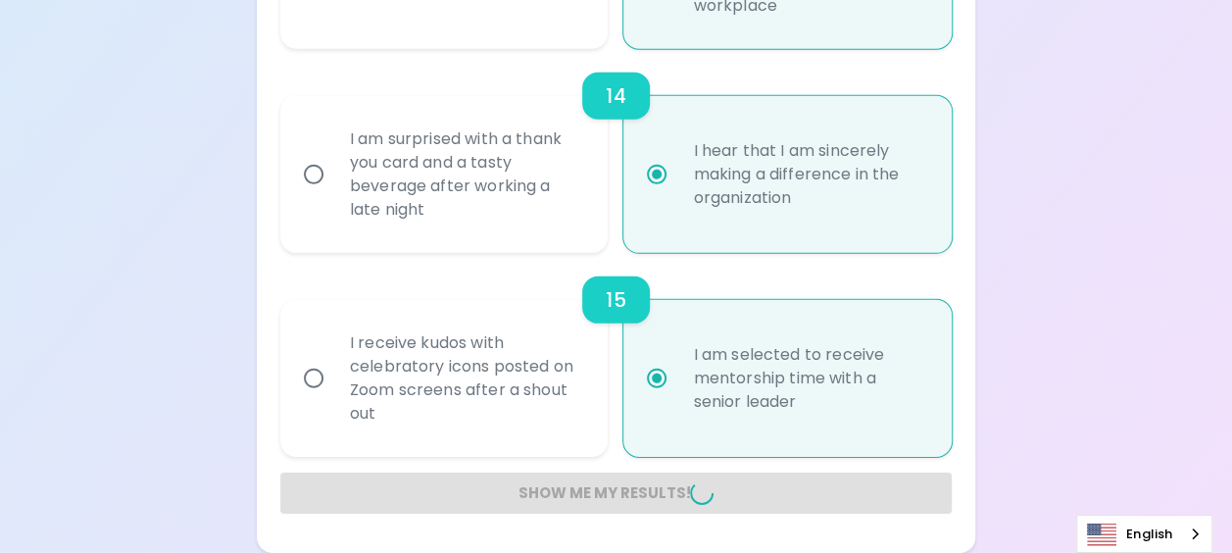
radio input "false"
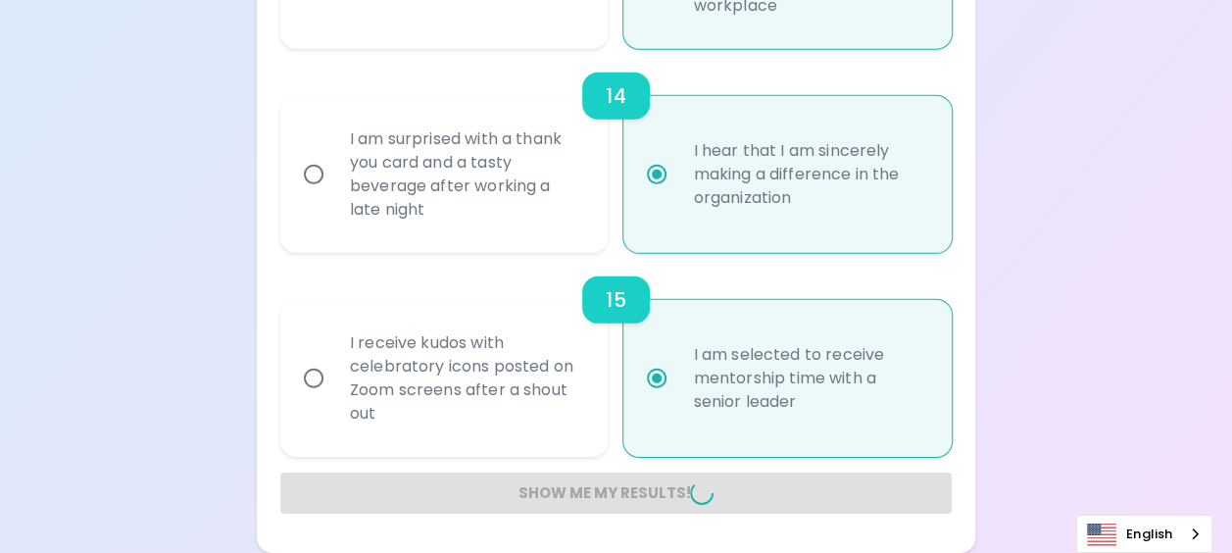
radio input "false"
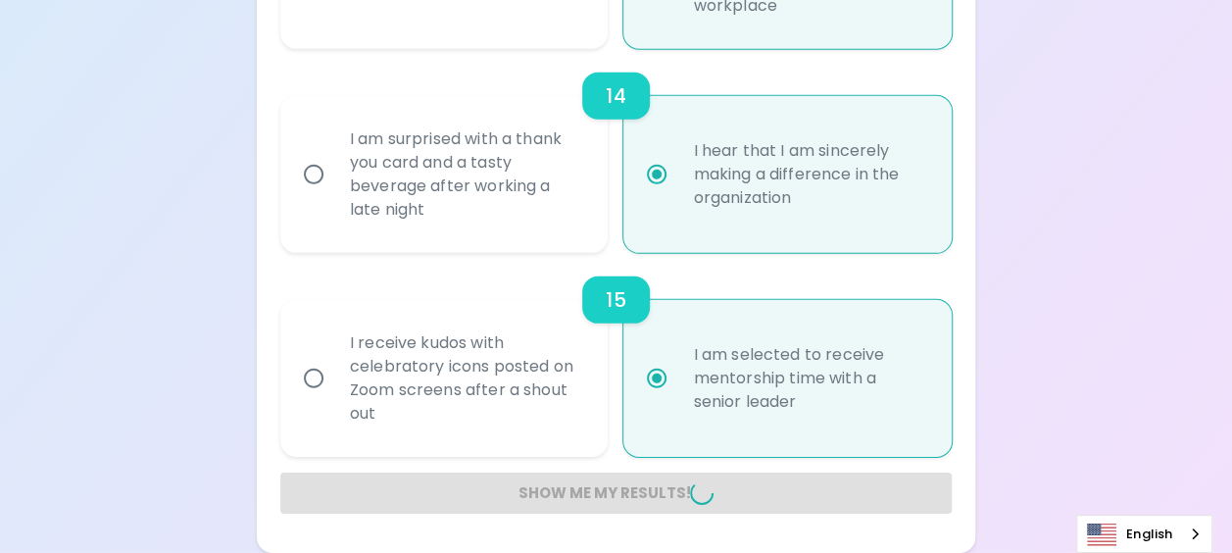
radio input "false"
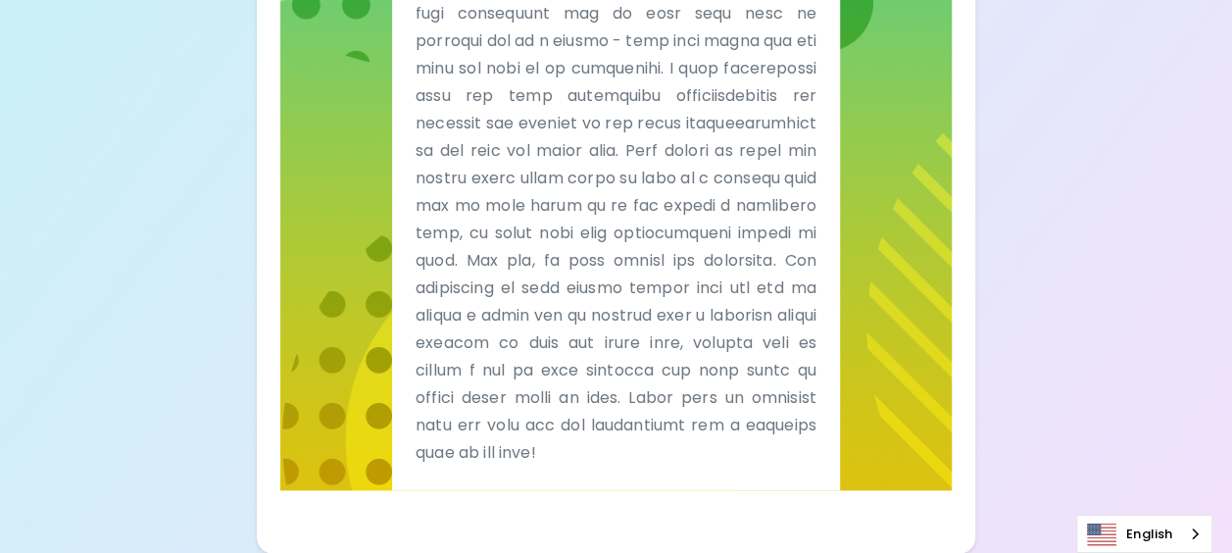
scroll to position [819, 0]
